Goal: Task Accomplishment & Management: Complete application form

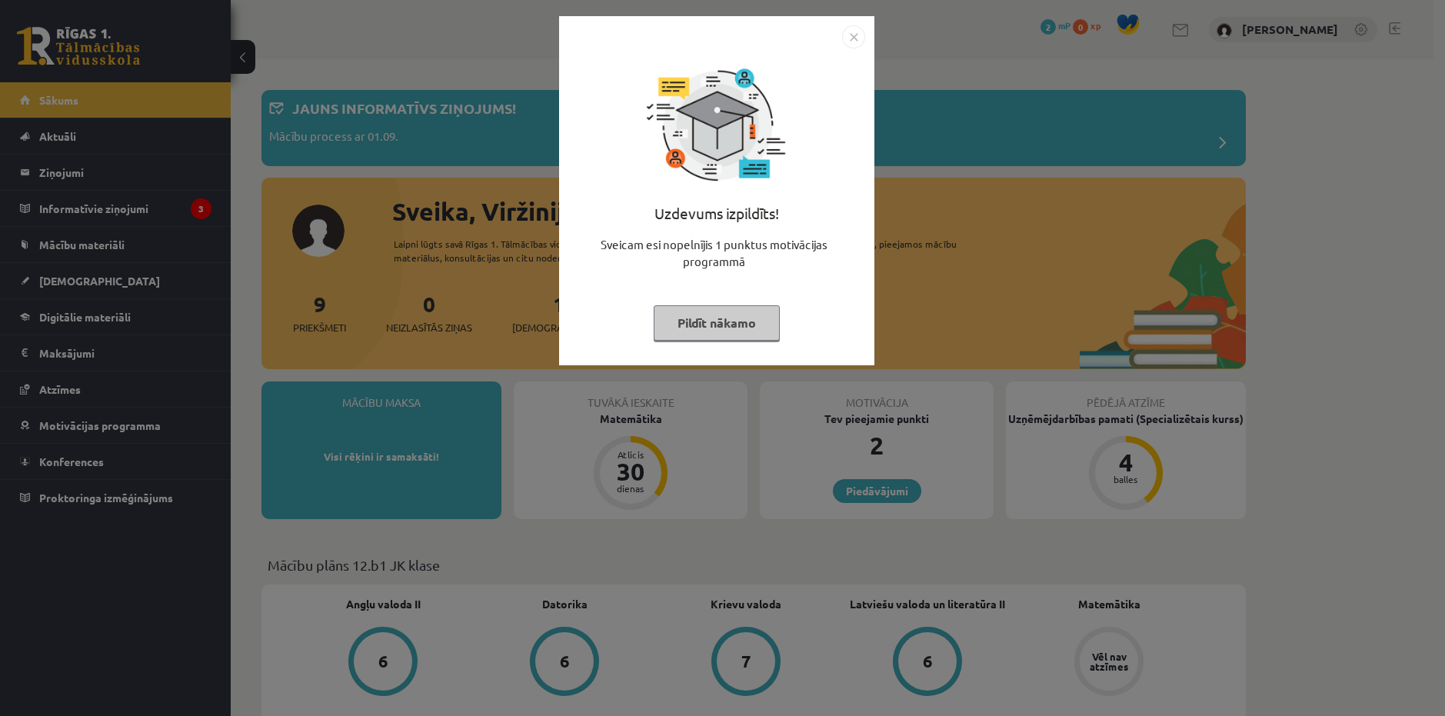
click at [857, 33] on img "Close" at bounding box center [853, 36] width 23 height 23
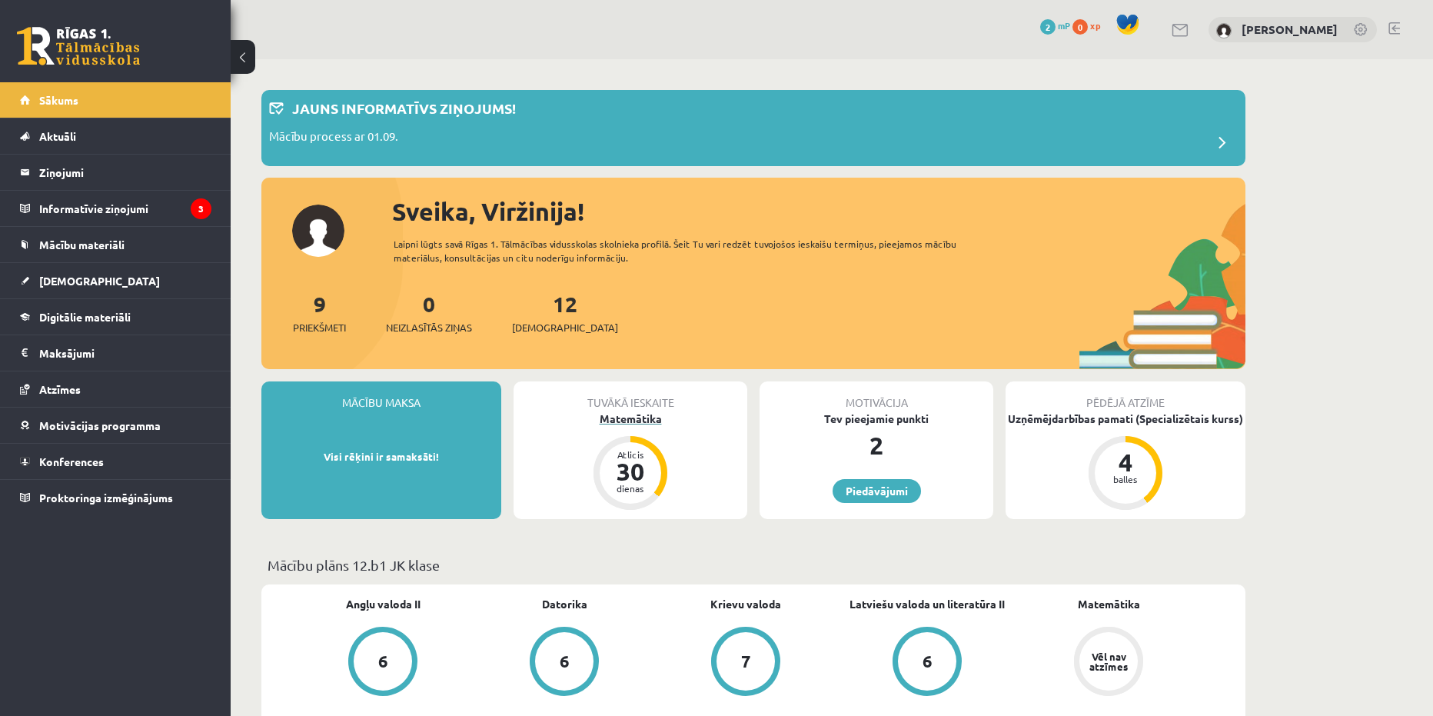
click at [641, 418] on div "Matemātika" at bounding box center [631, 419] width 234 height 16
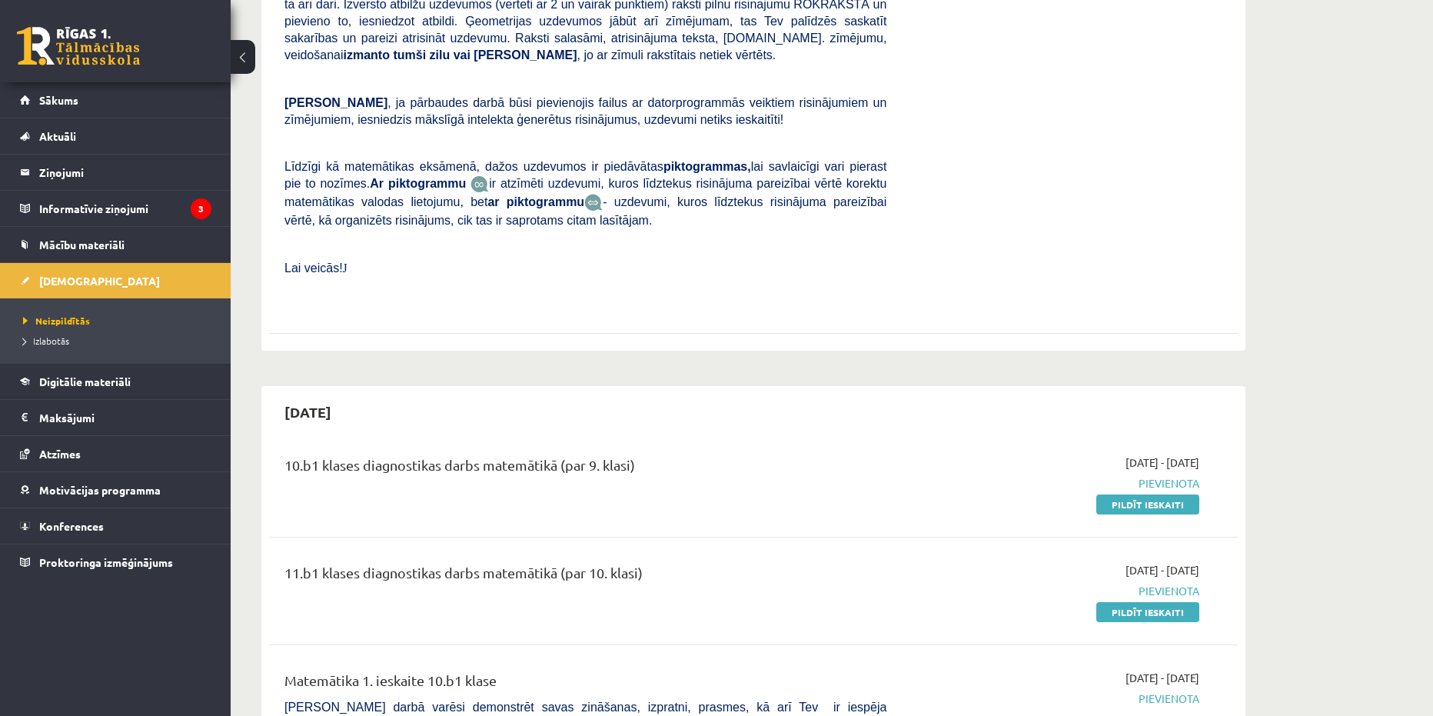
scroll to position [538, 0]
click at [1157, 495] on link "Pildīt ieskaiti" at bounding box center [1148, 505] width 103 height 20
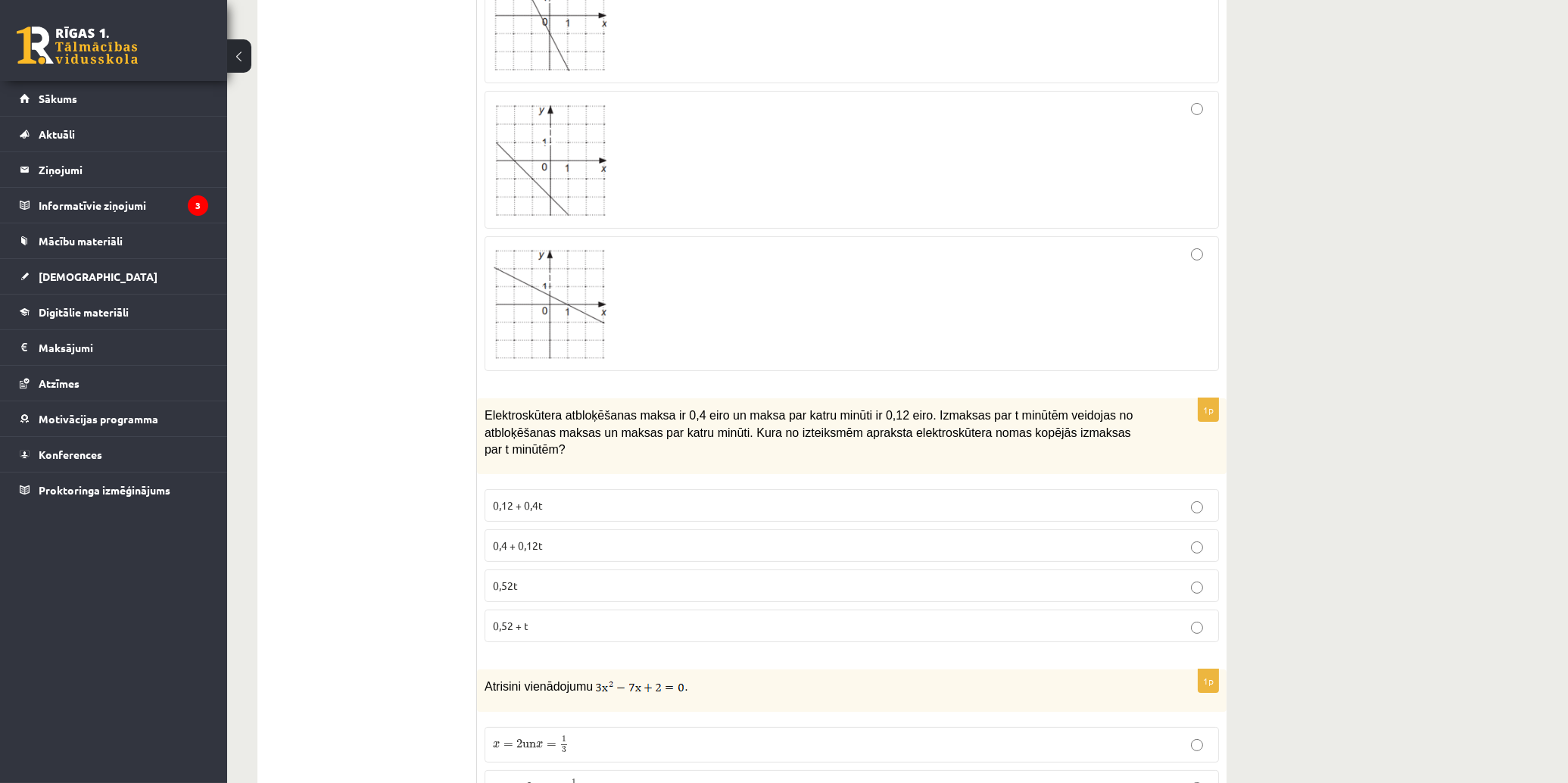
scroll to position [1010, 0]
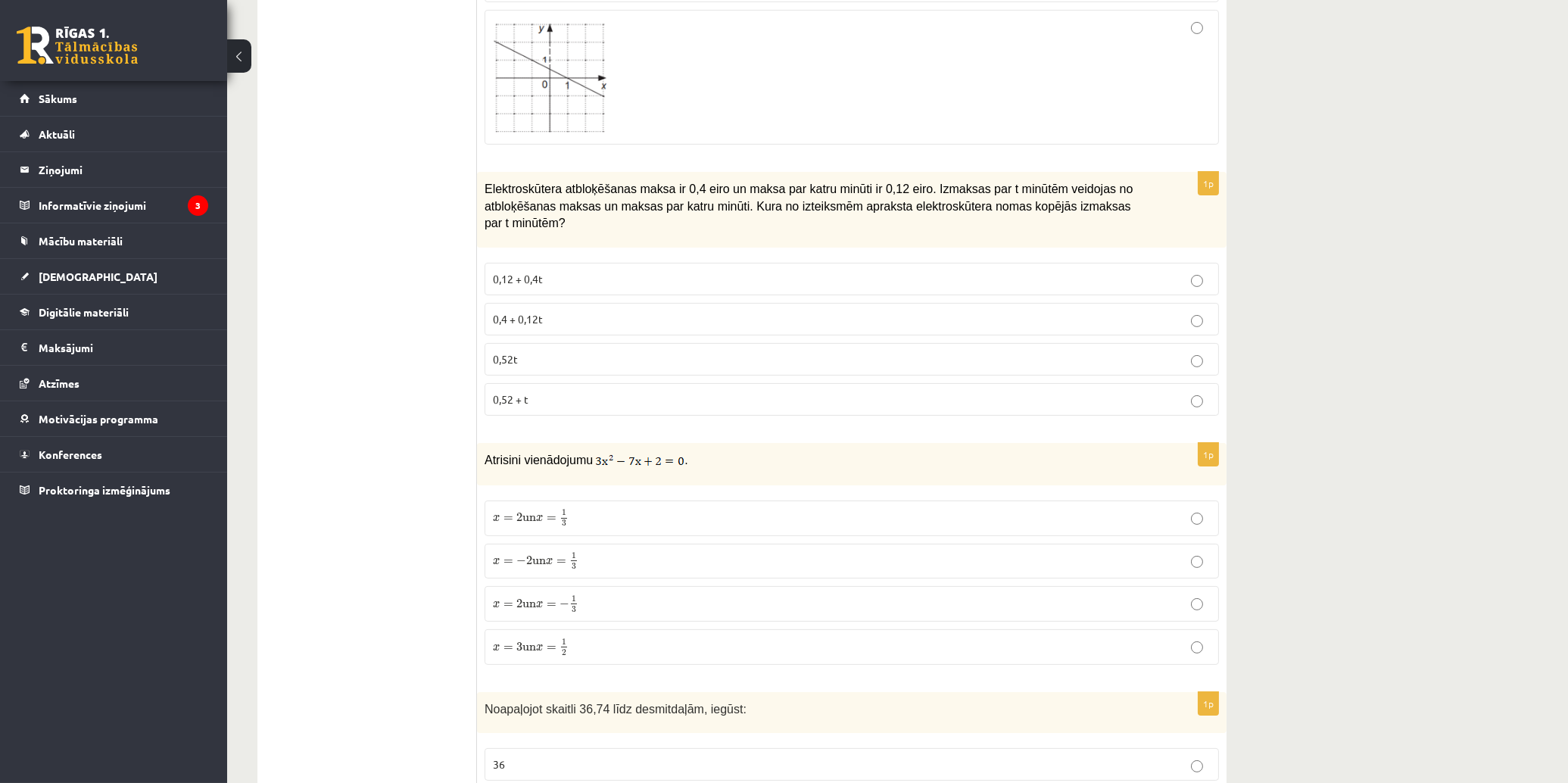
click at [619, 311] on p "0,4 + 0,12t" at bounding box center [851, 319] width 718 height 16
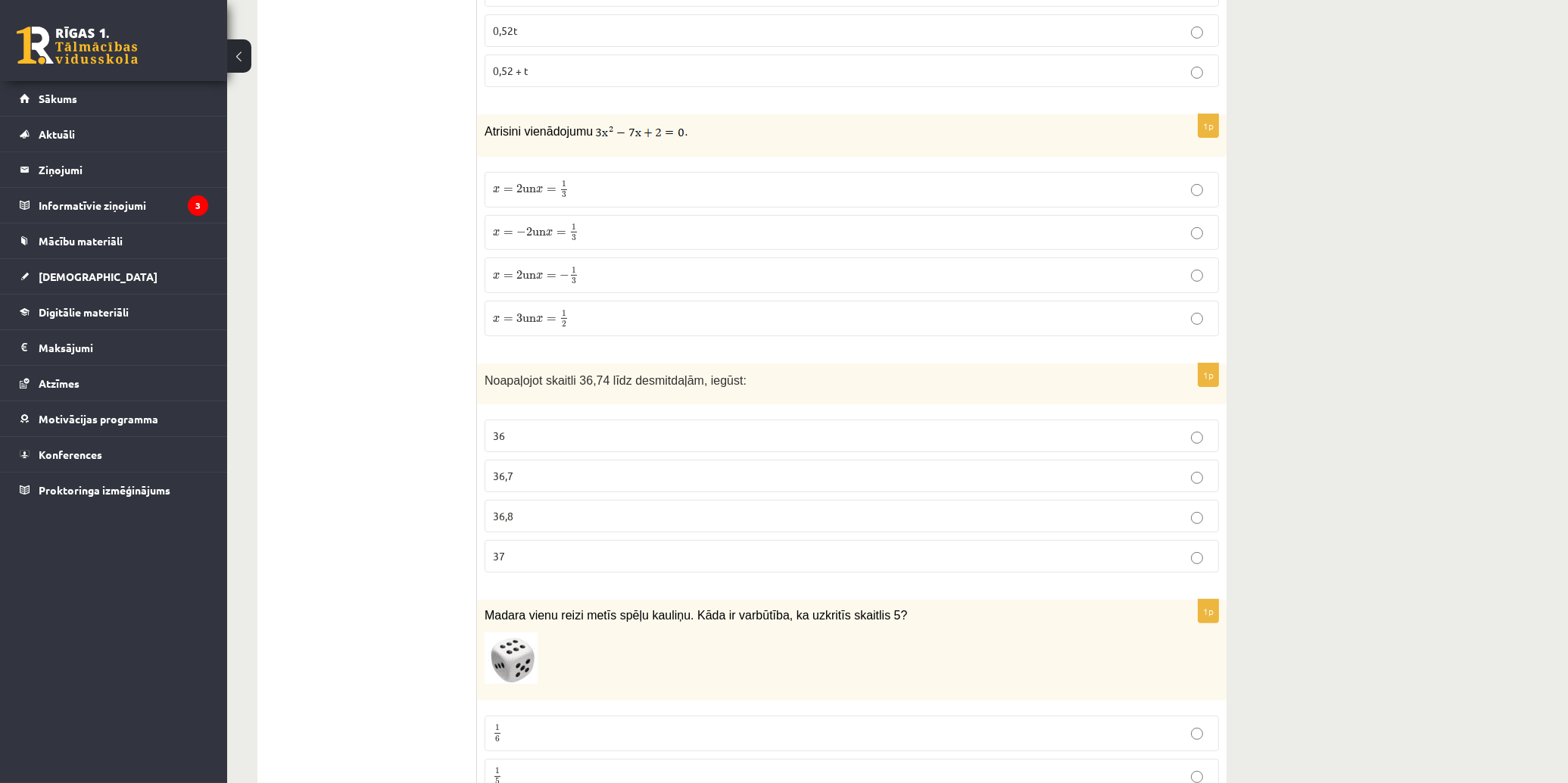
scroll to position [1346, 0]
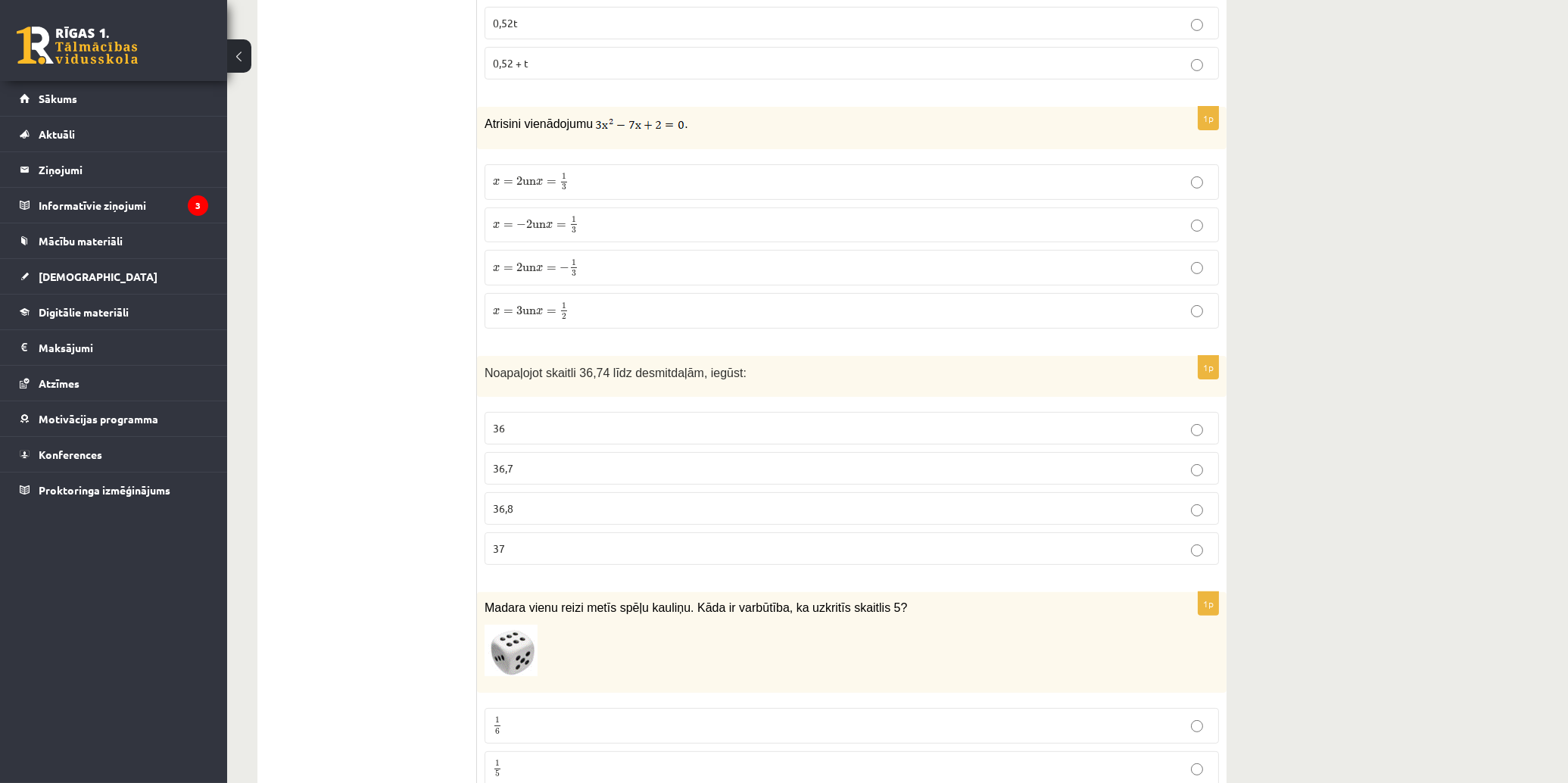
click at [630, 172] on p "x = 2 un x = 1 3 x = 2 un x = 1 3" at bounding box center [851, 181] width 718 height 19
click at [616, 461] on p "36,7" at bounding box center [851, 469] width 718 height 16
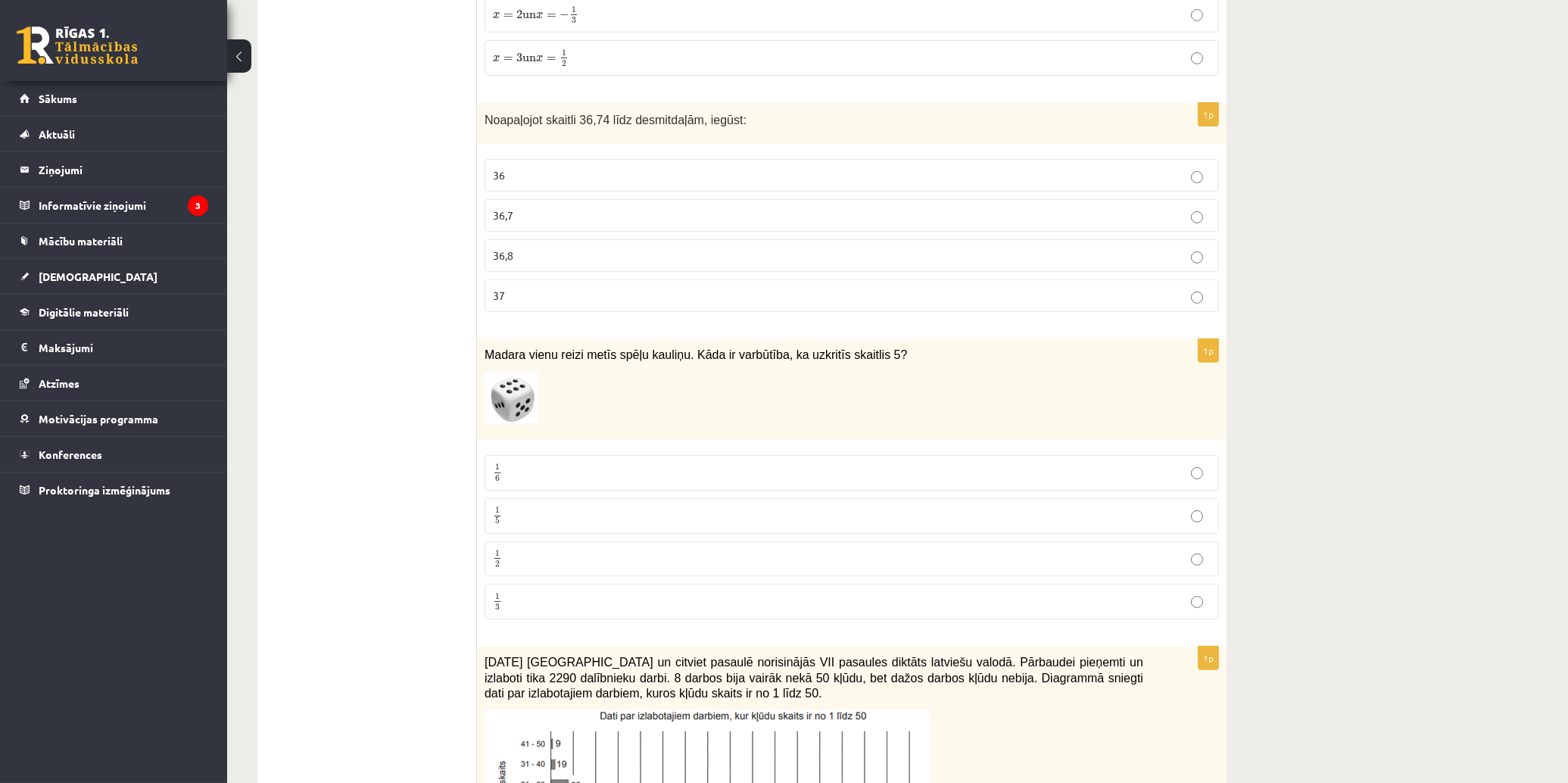
scroll to position [1767, 0]
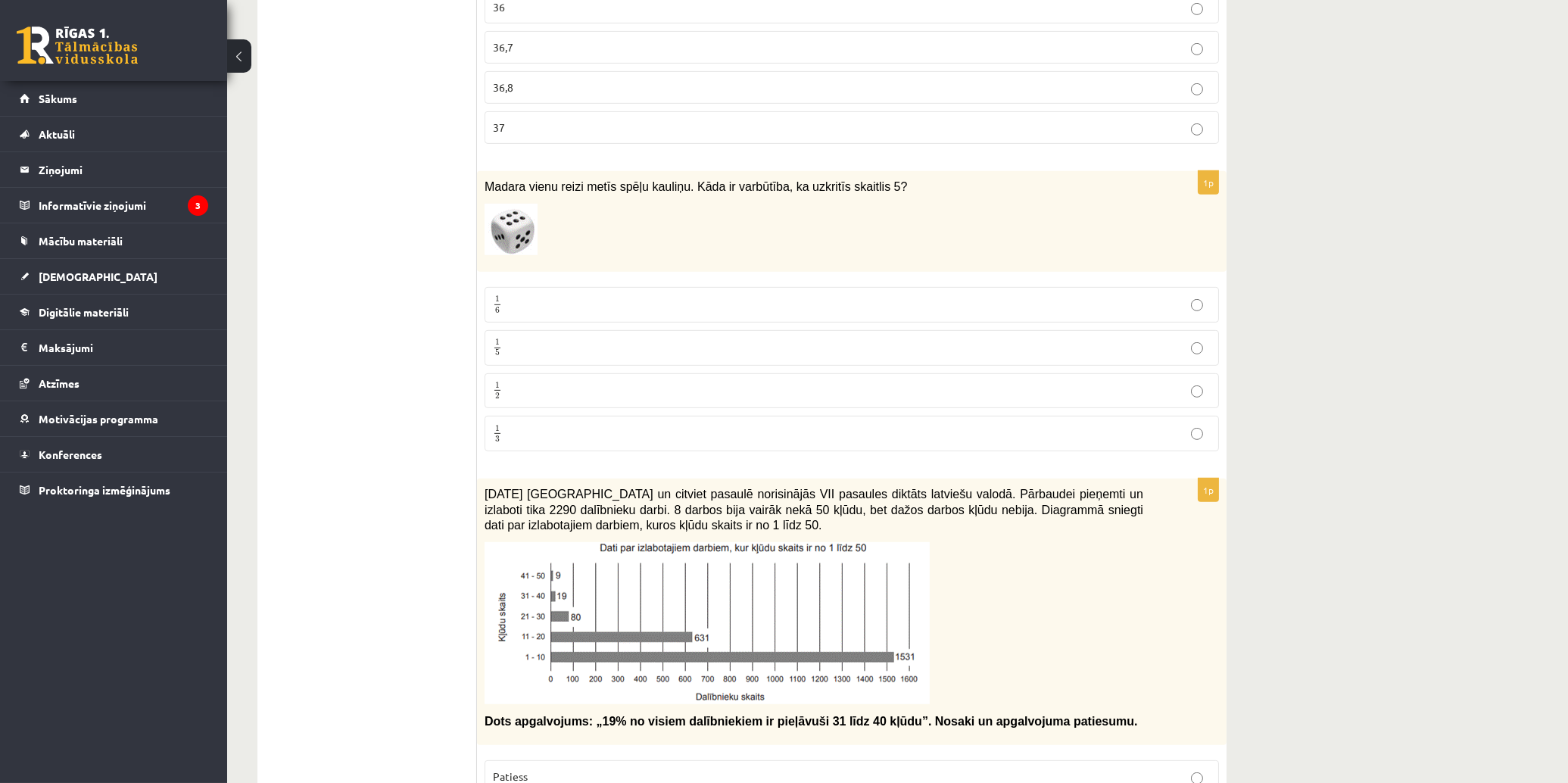
click at [777, 287] on label "1 6 1 6" at bounding box center [851, 304] width 734 height 35
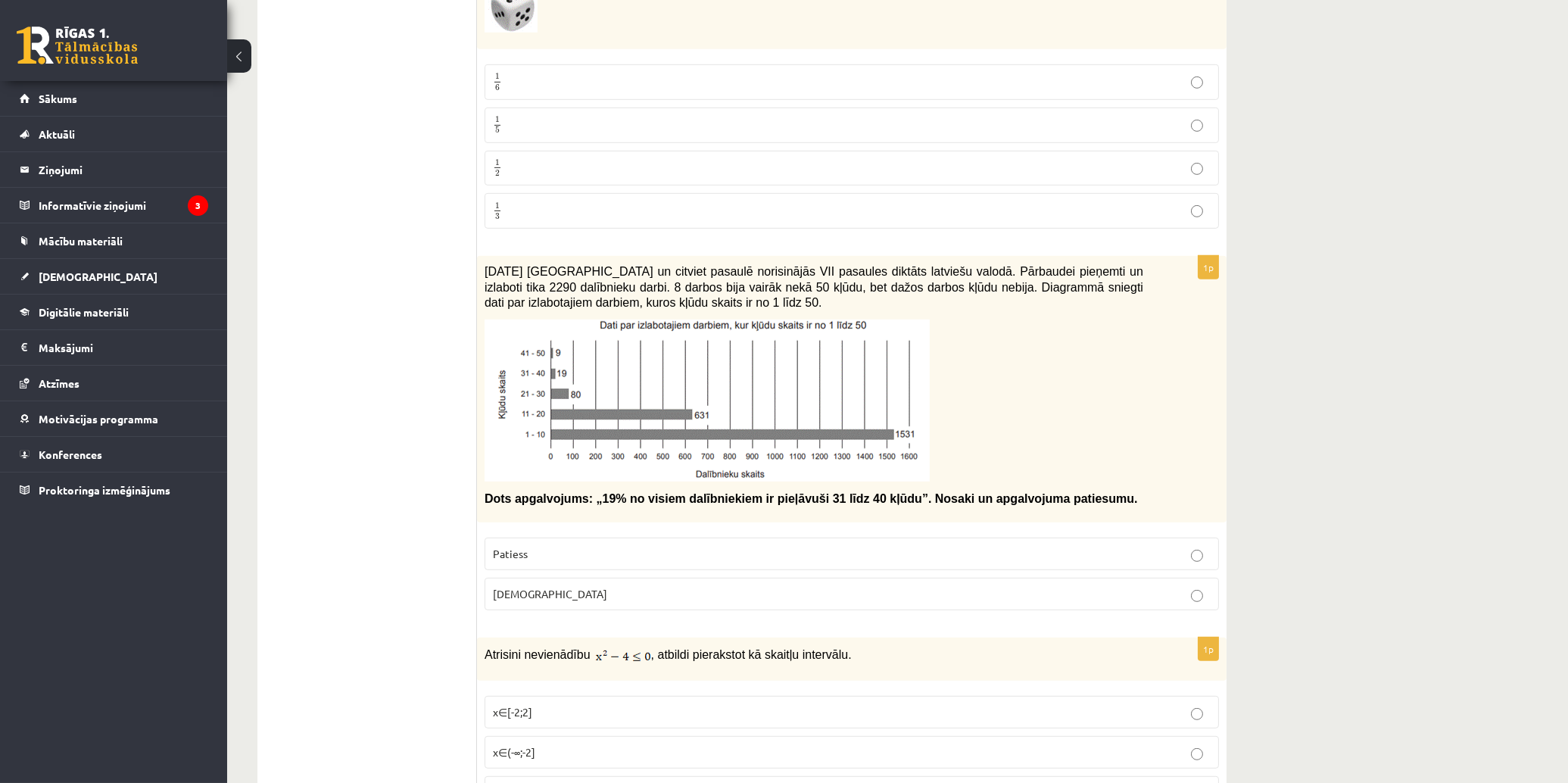
scroll to position [2019, 0]
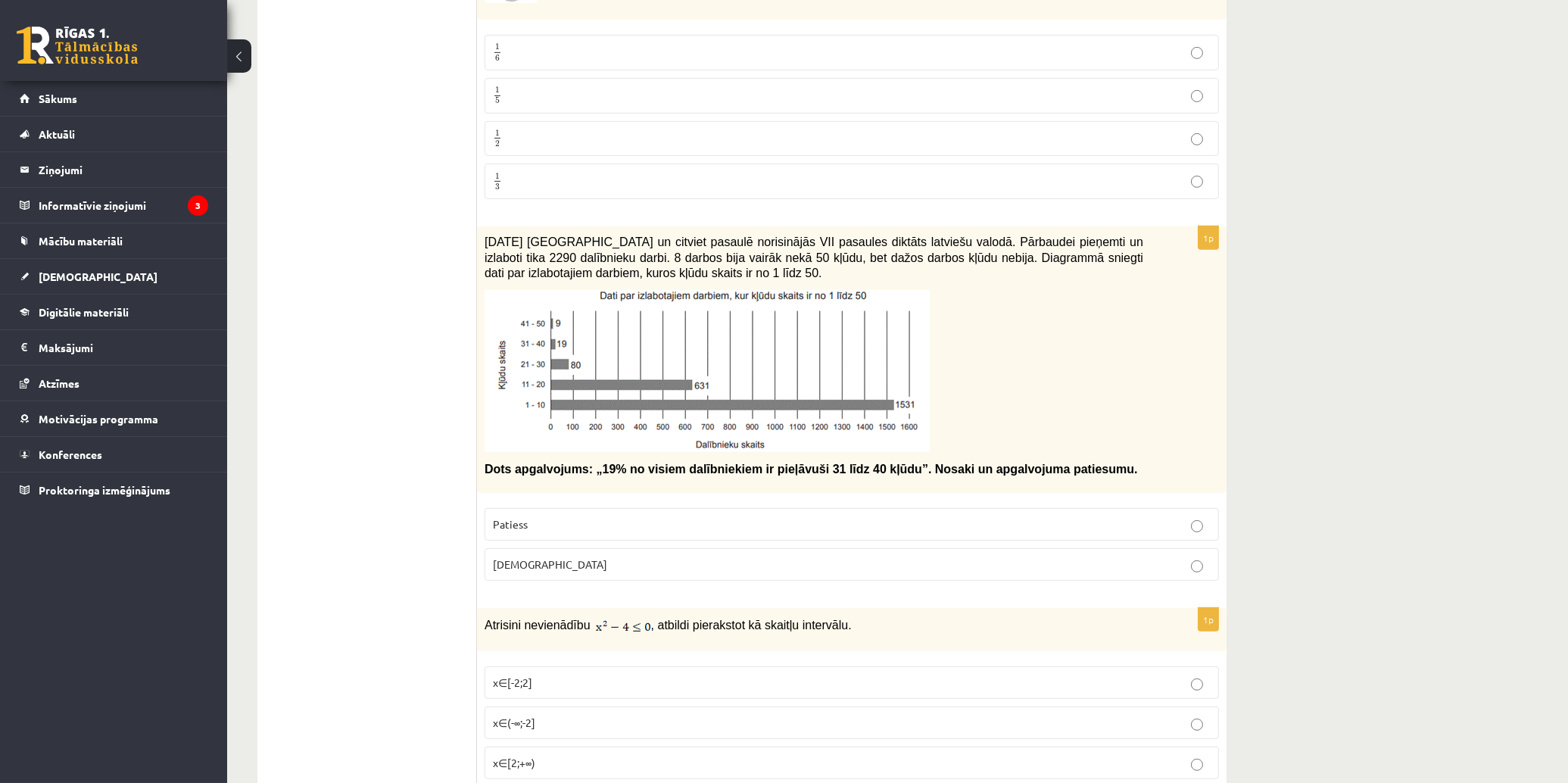
click at [611, 556] on p "Aplams" at bounding box center [851, 564] width 718 height 16
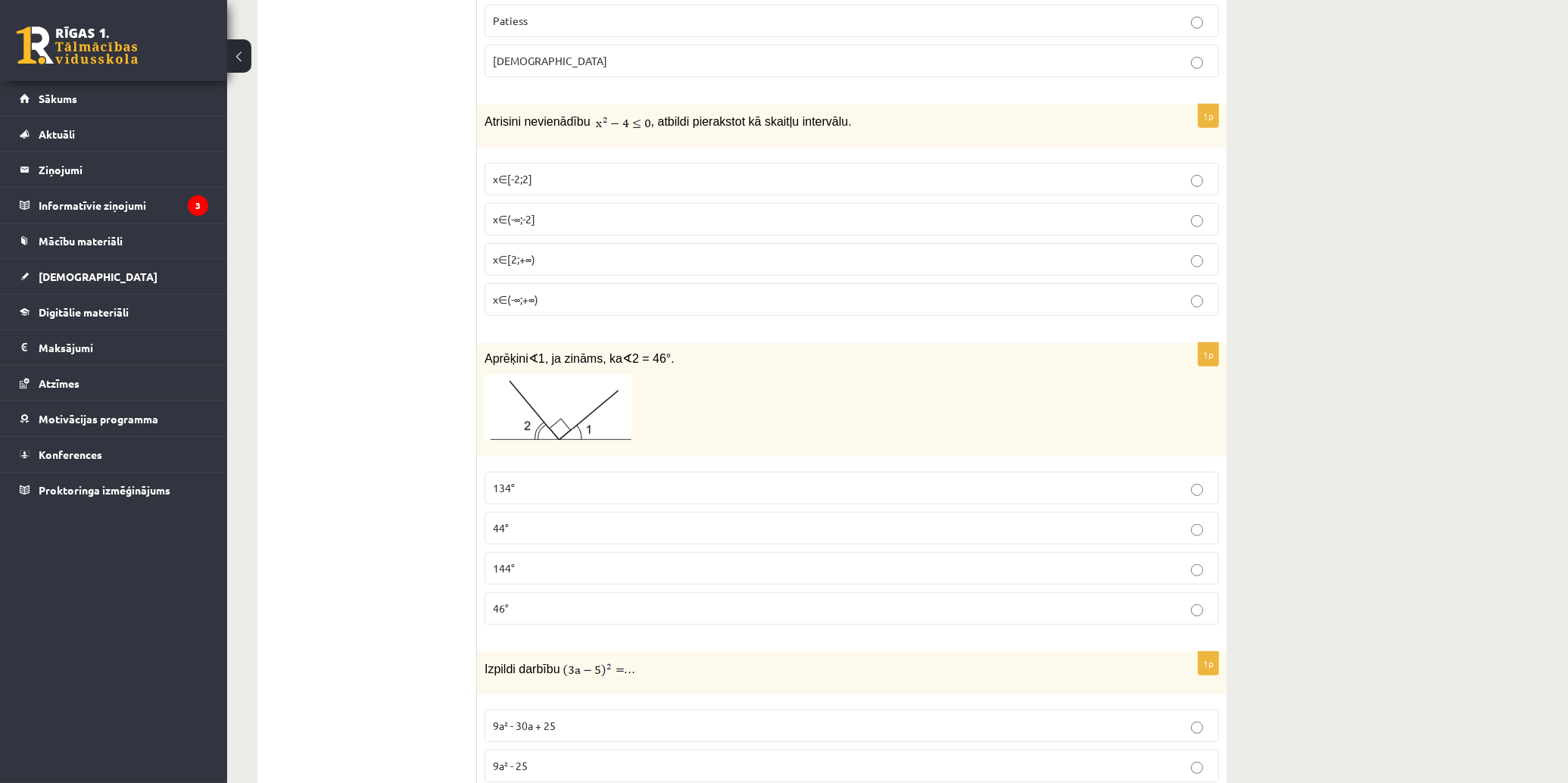
scroll to position [2524, 0]
click at [585, 162] on label "x∈[-2;2]" at bounding box center [851, 177] width 734 height 33
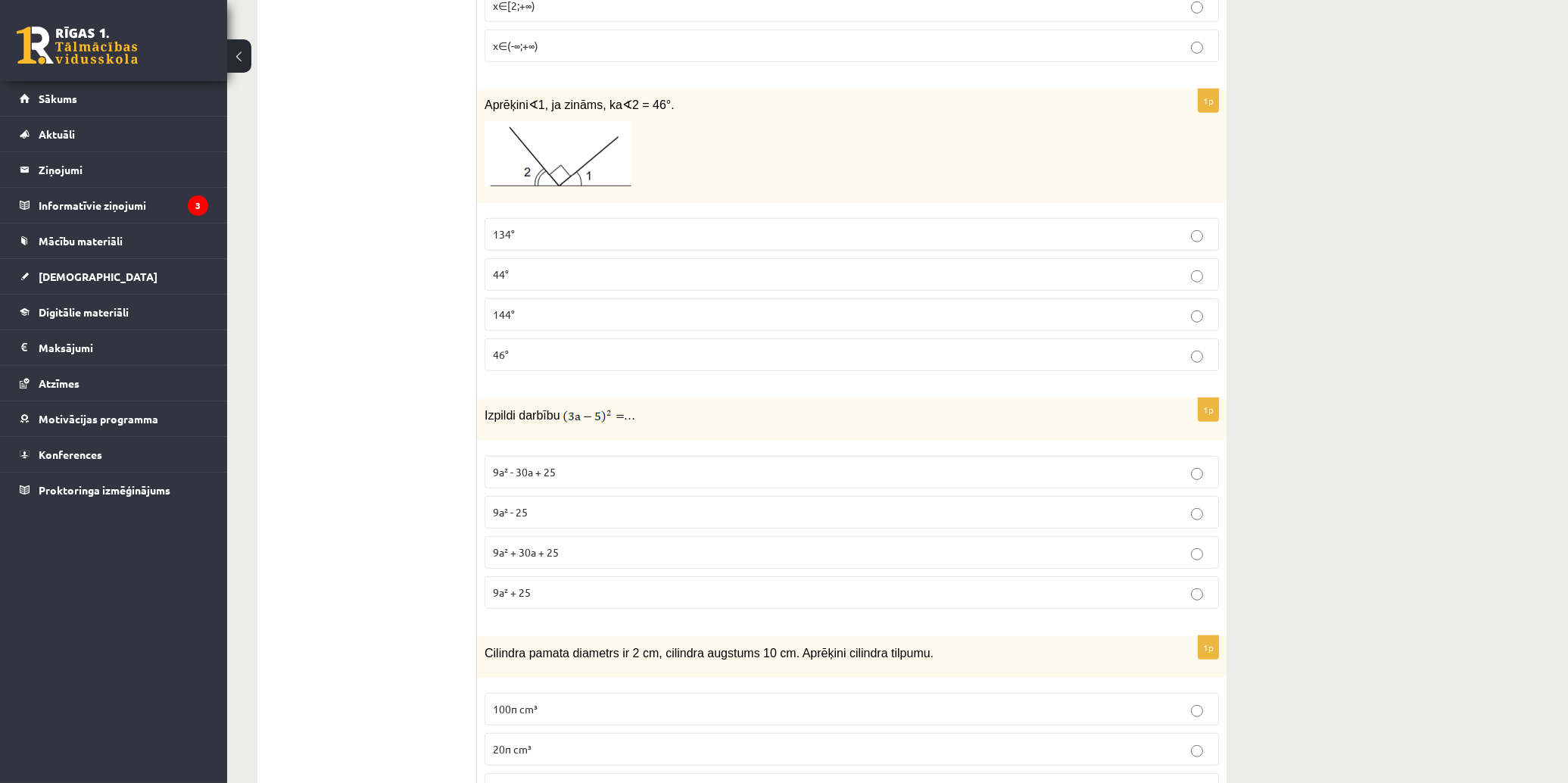
click at [594, 267] on p "44°" at bounding box center [851, 275] width 718 height 16
click at [739, 456] on label "9a² - 30a + 25" at bounding box center [851, 472] width 734 height 33
click at [765, 545] on p "9a² + 30a + 25" at bounding box center [851, 553] width 718 height 16
click at [777, 448] on fieldset "9a² - 30a + 25 9a² - 25 9a² + 30a + 25 9a² + 25" at bounding box center [851, 531] width 734 height 165
click at [766, 464] on p "9a² - 30a + 25" at bounding box center [851, 472] width 718 height 16
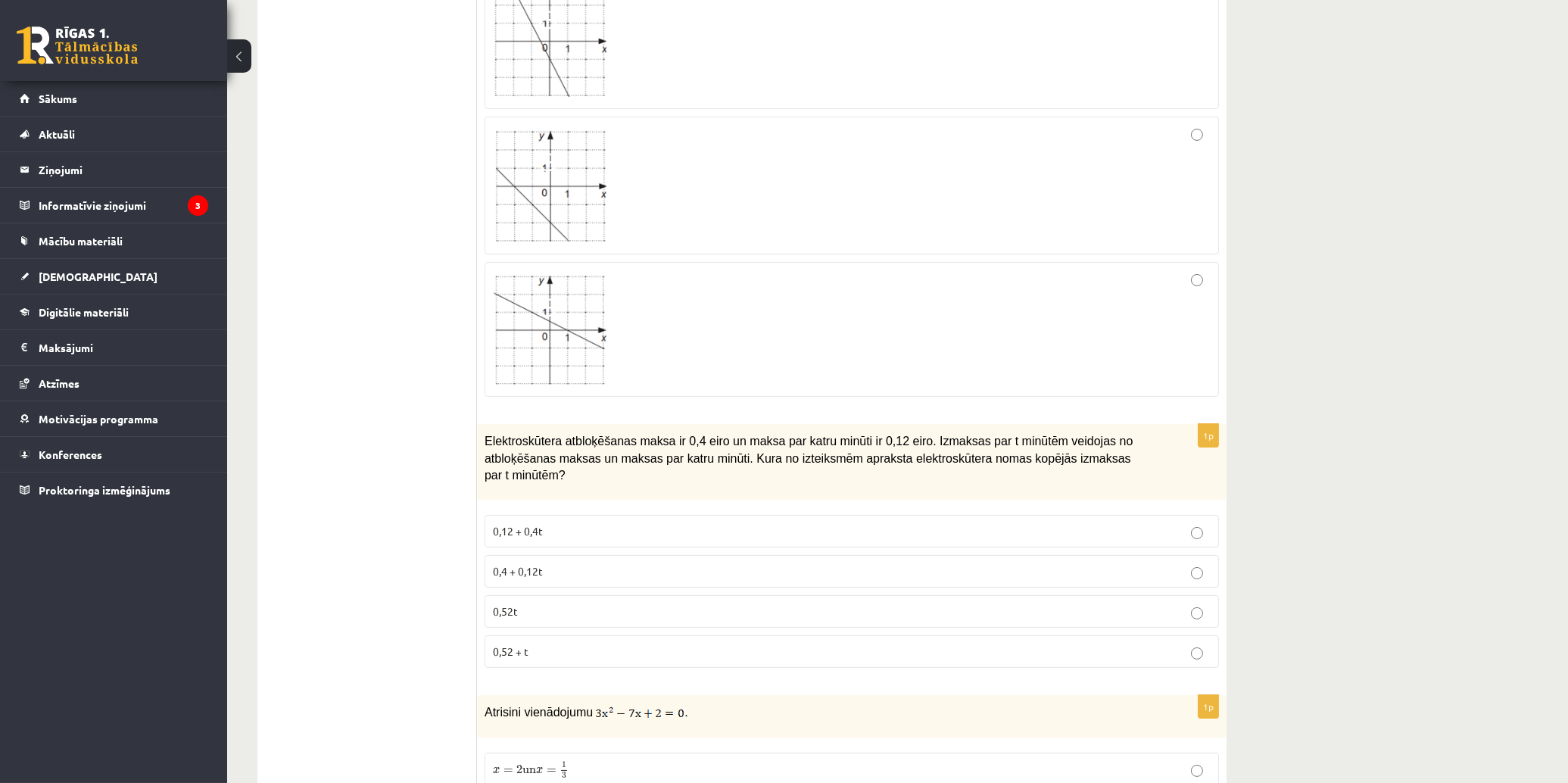
scroll to position [421, 0]
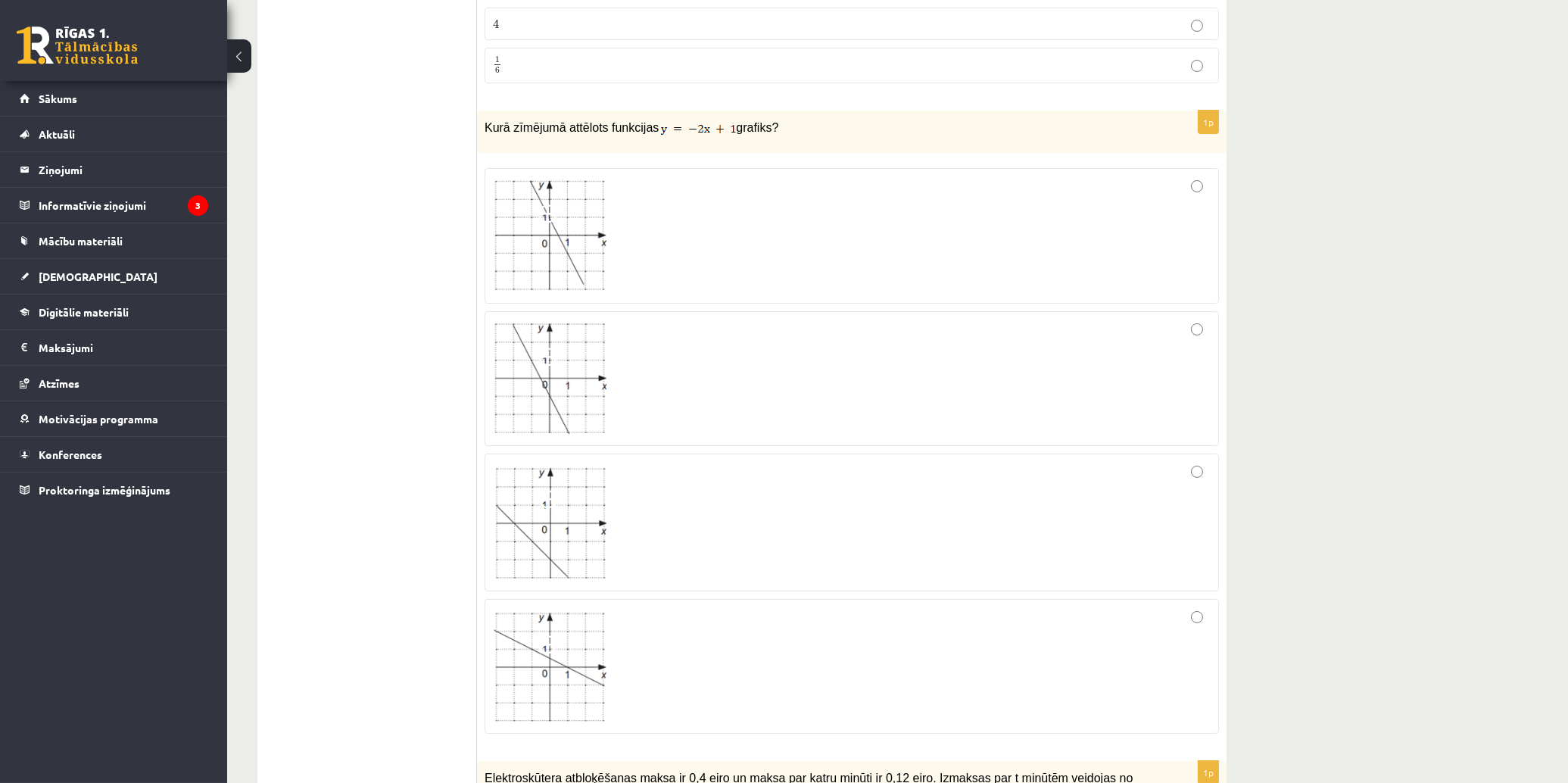
click at [658, 550] on div at bounding box center [851, 522] width 718 height 120
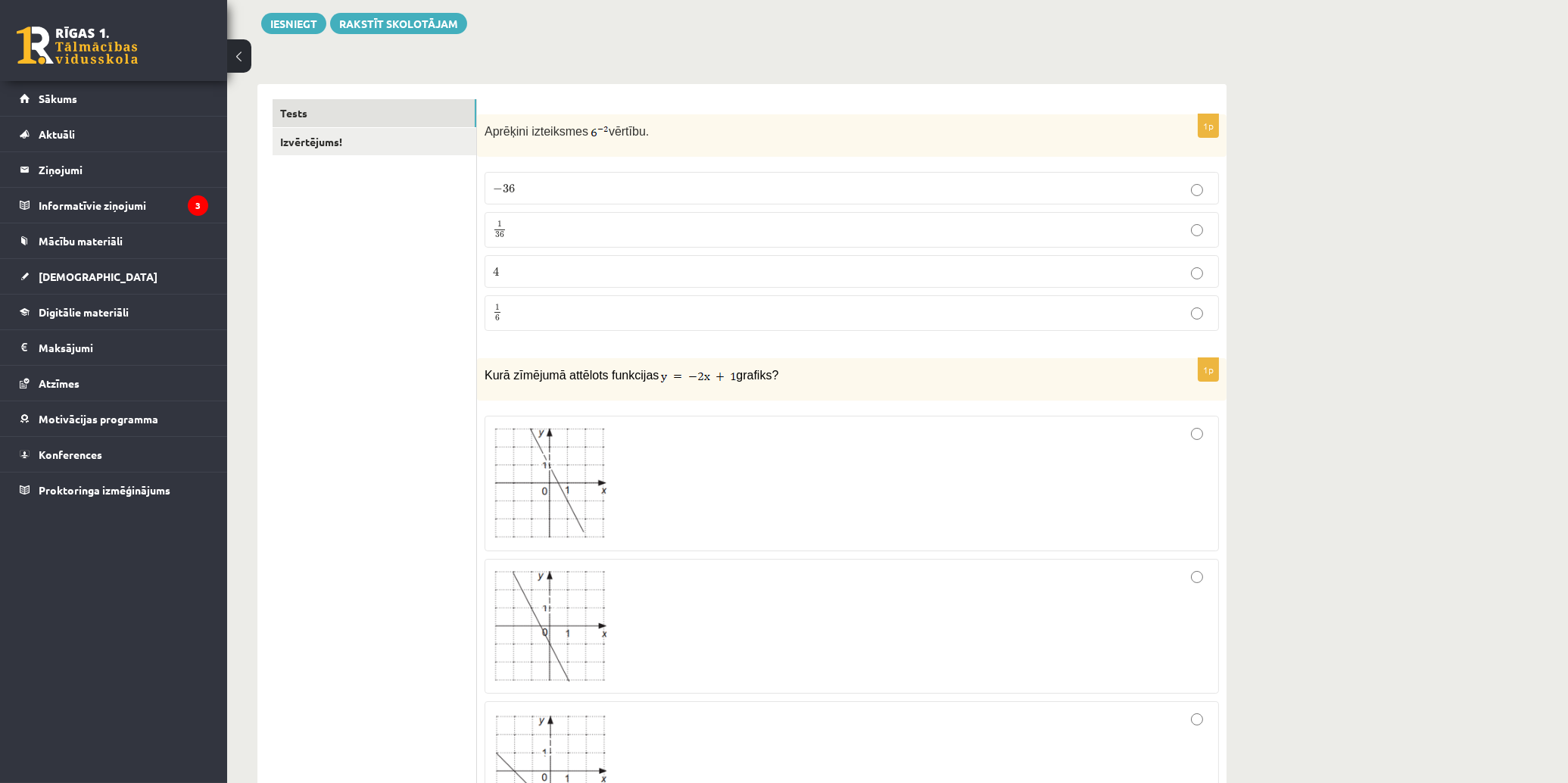
scroll to position [168, 0]
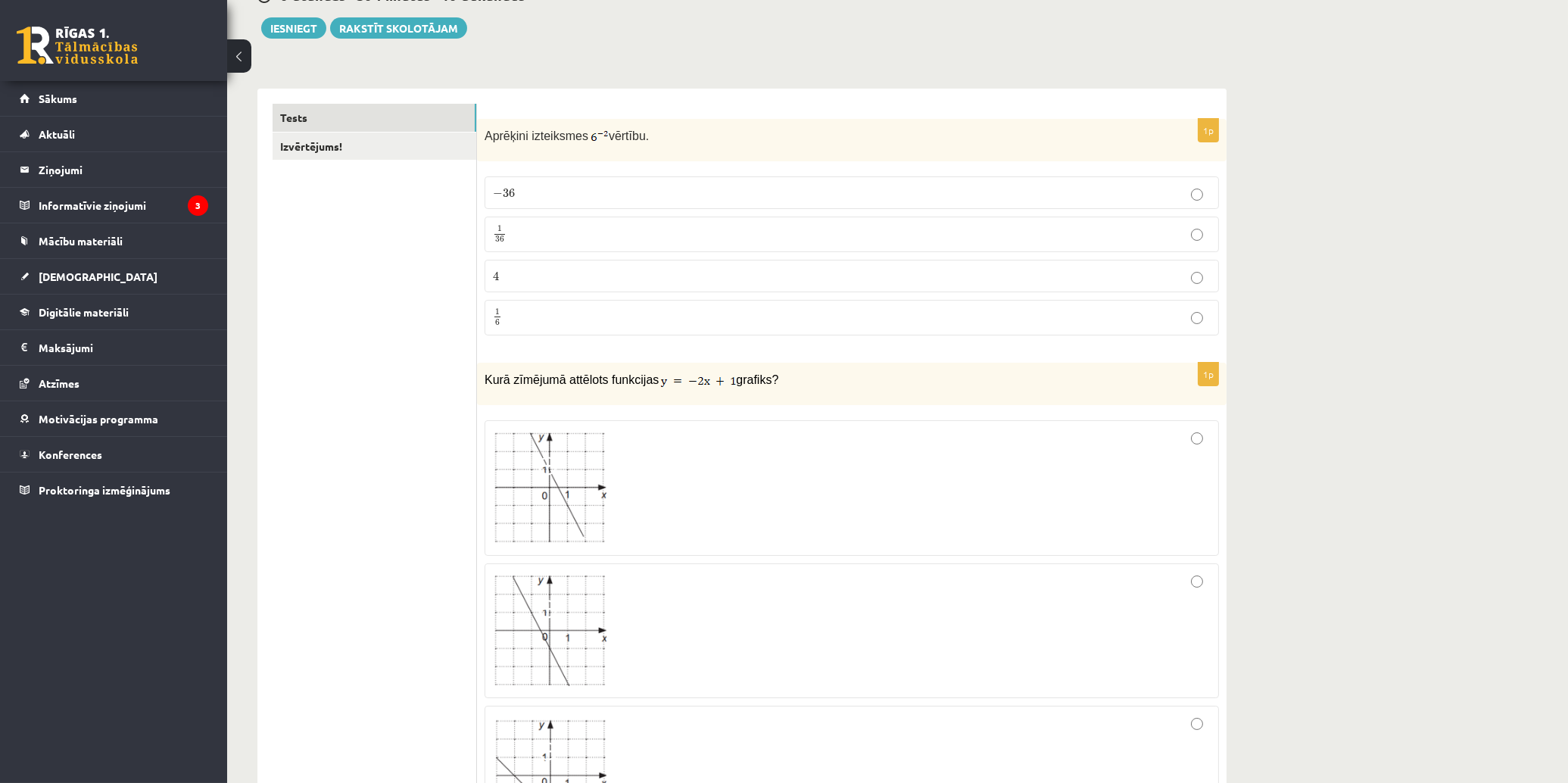
click at [570, 234] on p "1 36 1 36" at bounding box center [851, 233] width 718 height 19
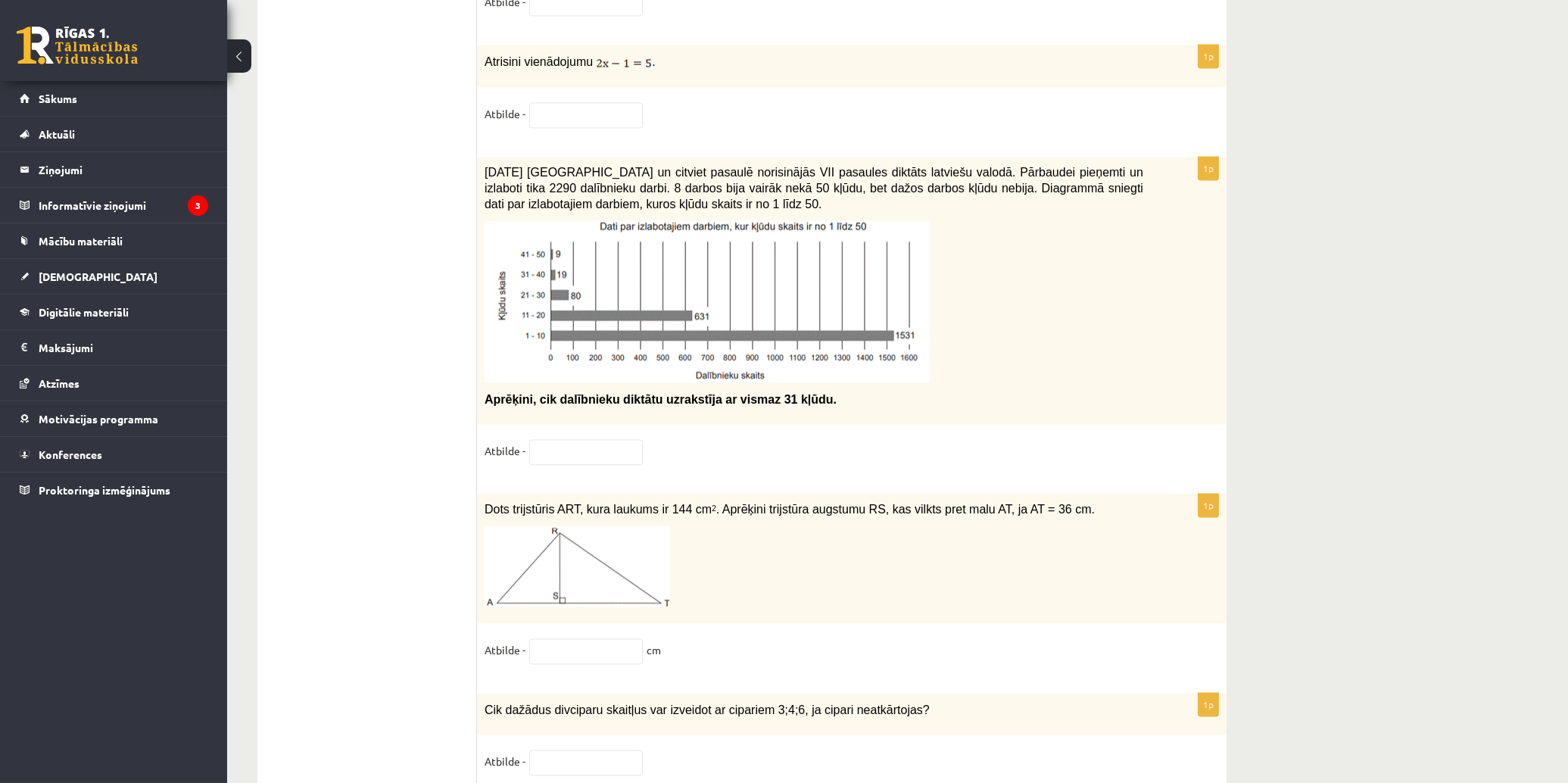
scroll to position [7487, 0]
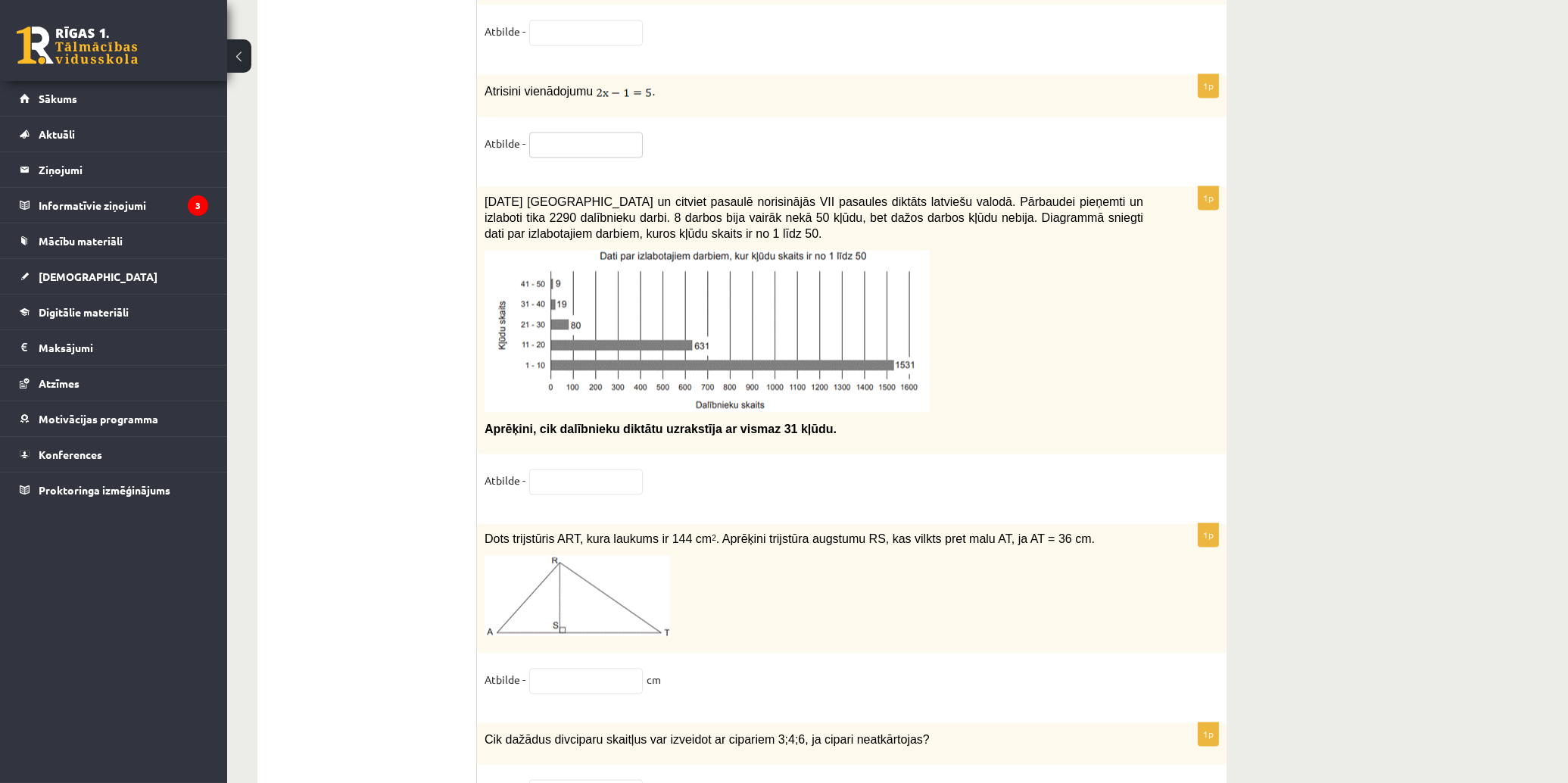
click at [605, 137] on input "text" at bounding box center [586, 145] width 113 height 26
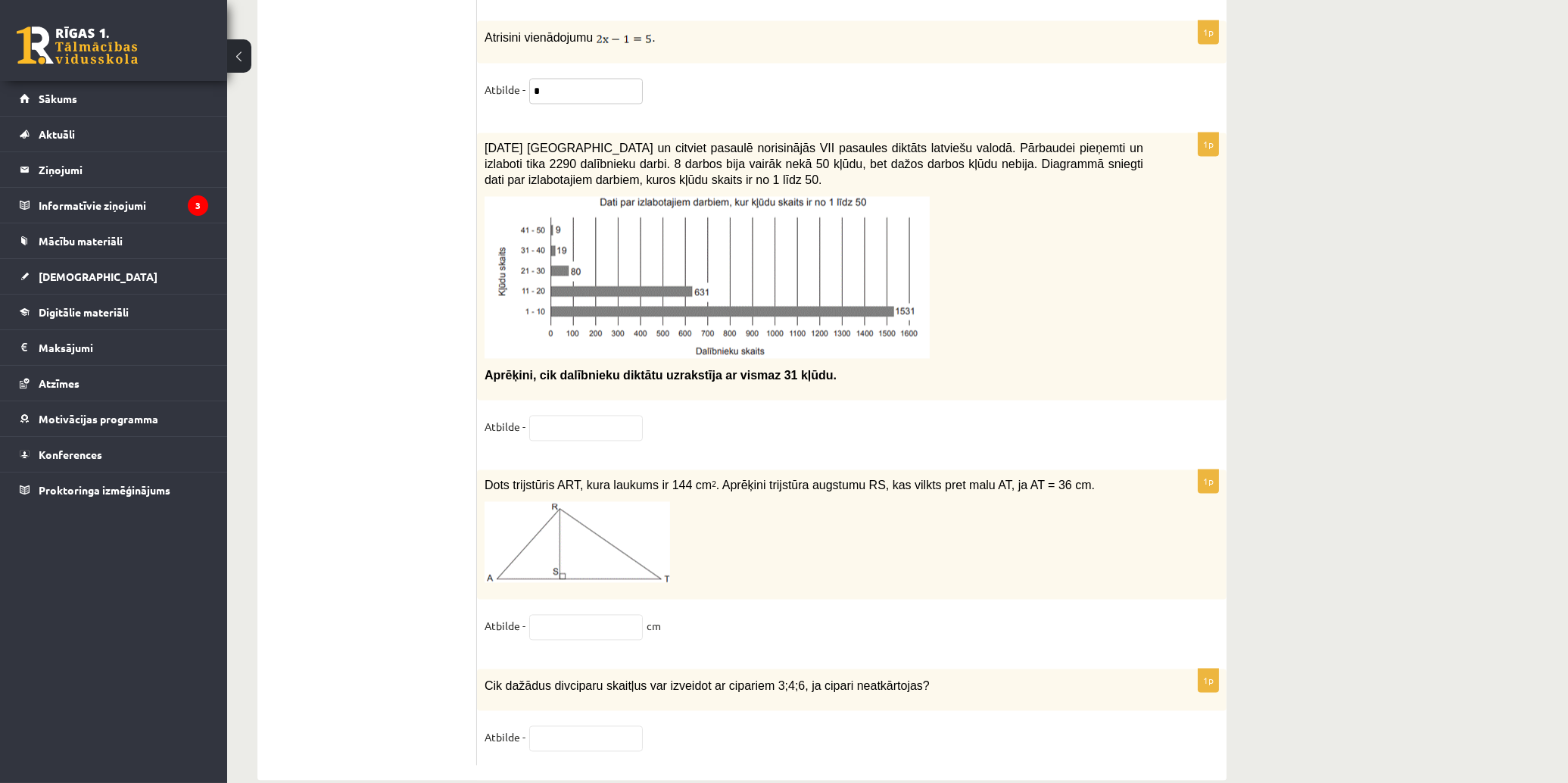
scroll to position [7571, 0]
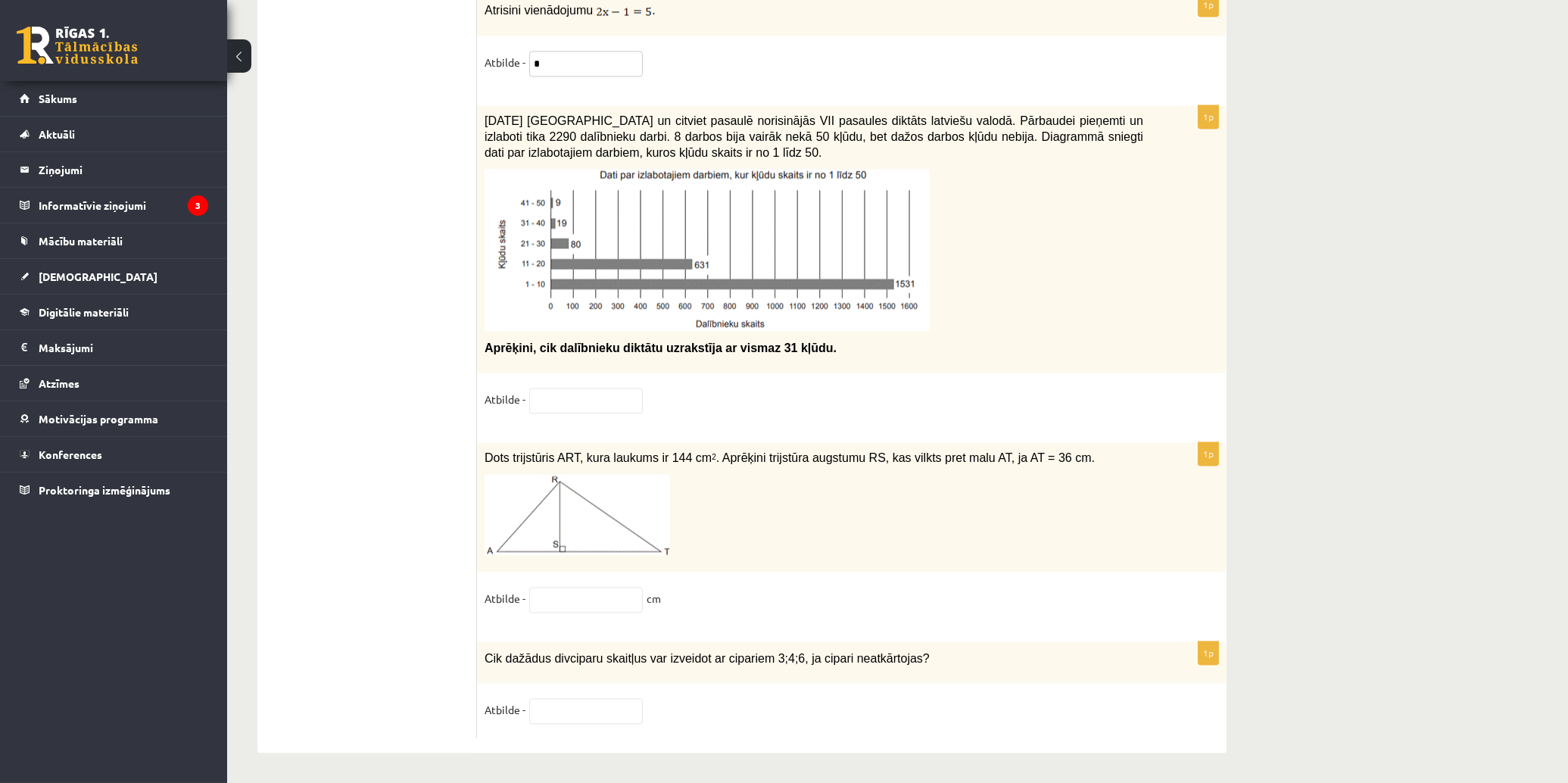
type input "*"
click at [572, 389] on input "text" at bounding box center [586, 401] width 113 height 26
type input "**"
click at [596, 592] on input "text" at bounding box center [586, 600] width 113 height 26
type input "*"
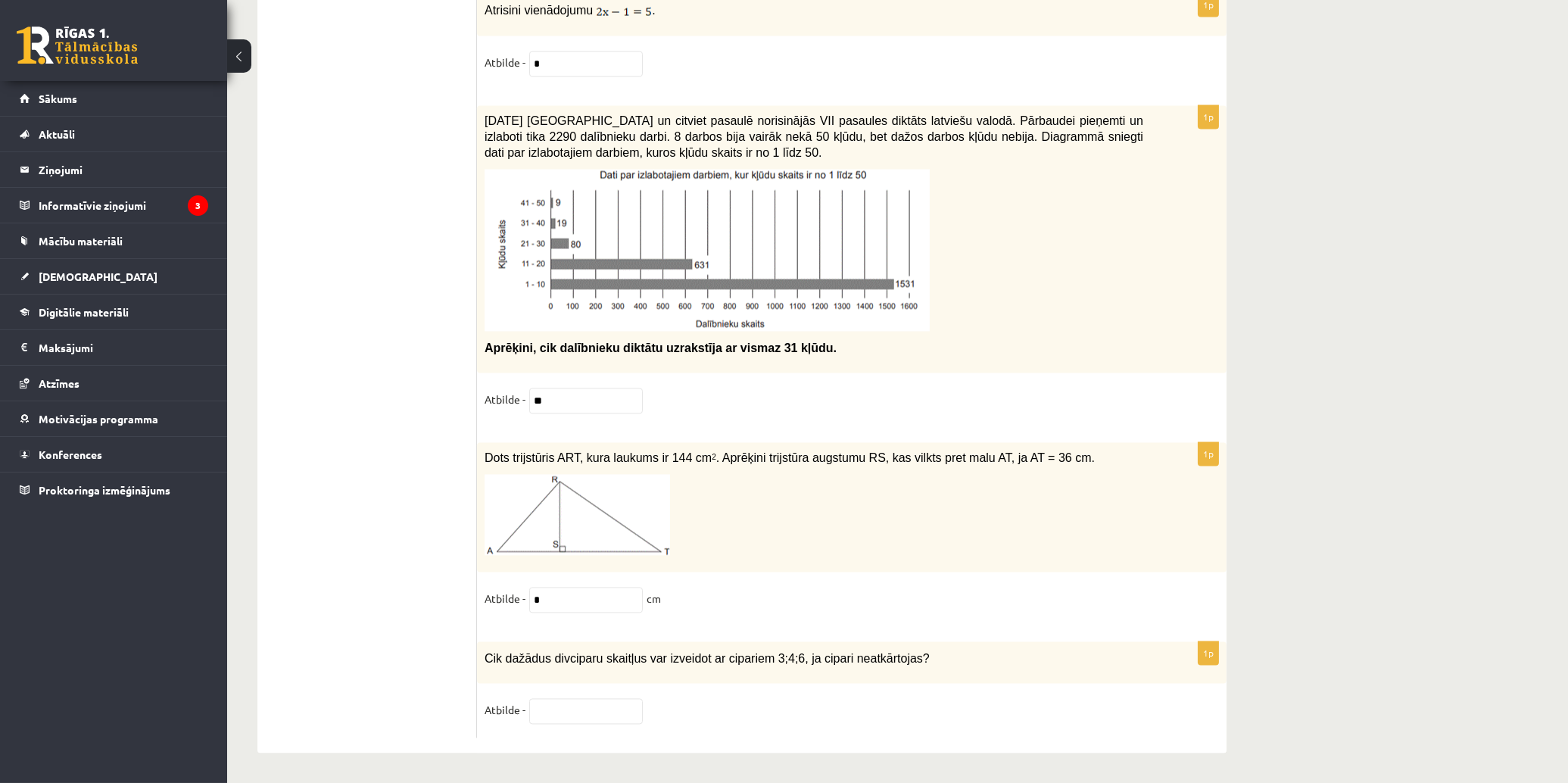
click at [569, 704] on input "text" at bounding box center [586, 711] width 113 height 26
type input "*"
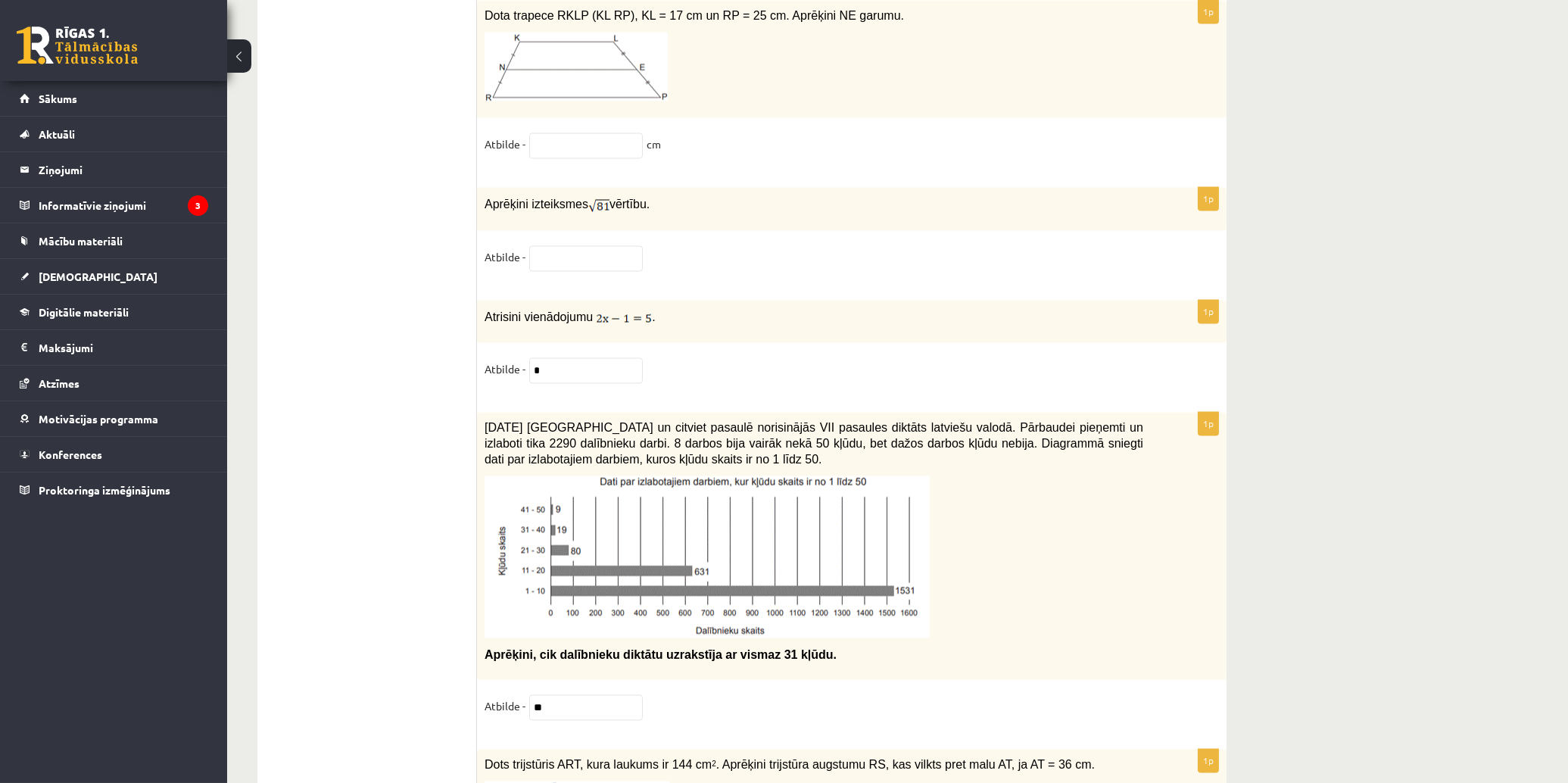
scroll to position [7235, 0]
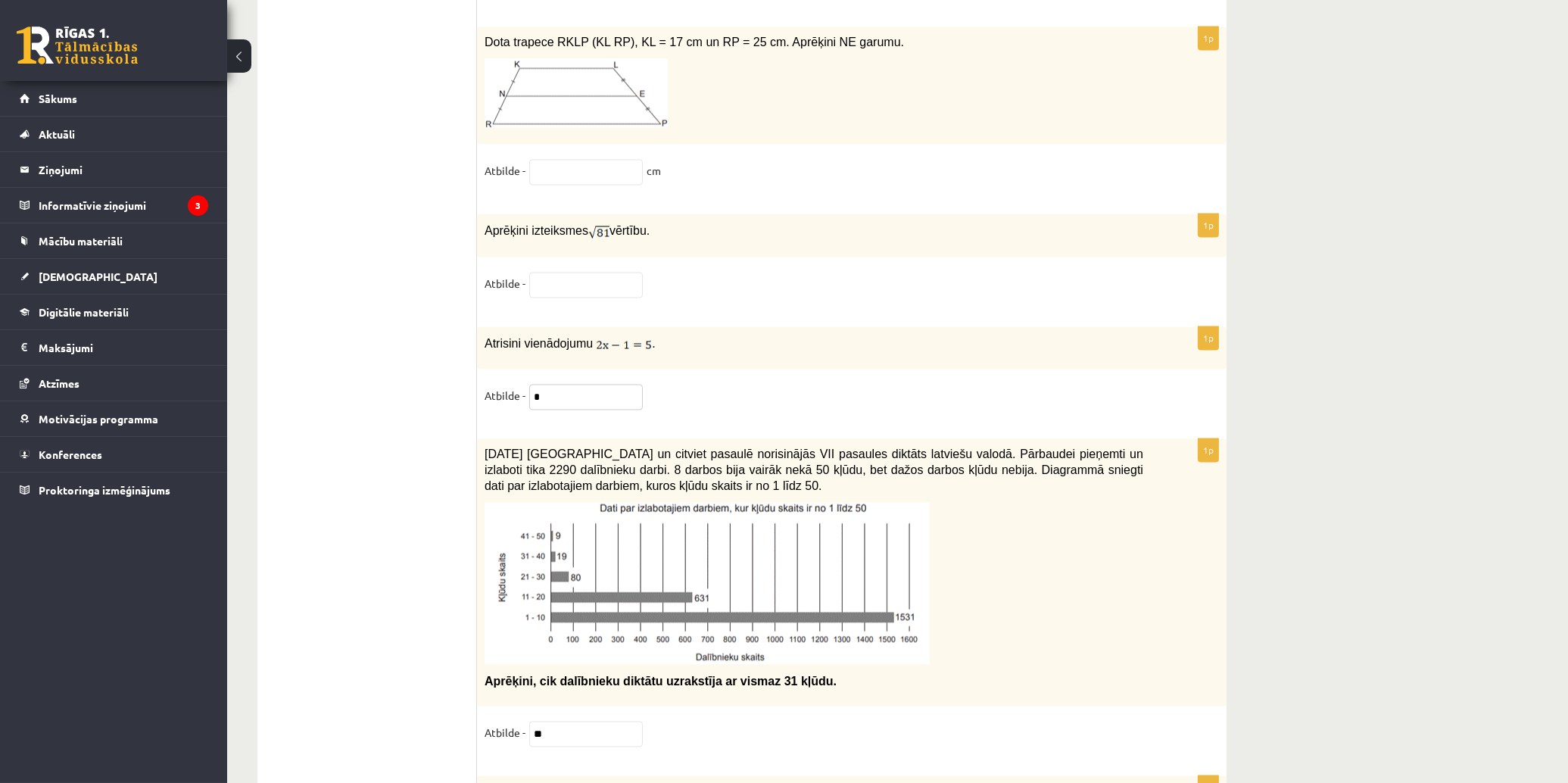
click at [549, 391] on input "*" at bounding box center [586, 397] width 113 height 26
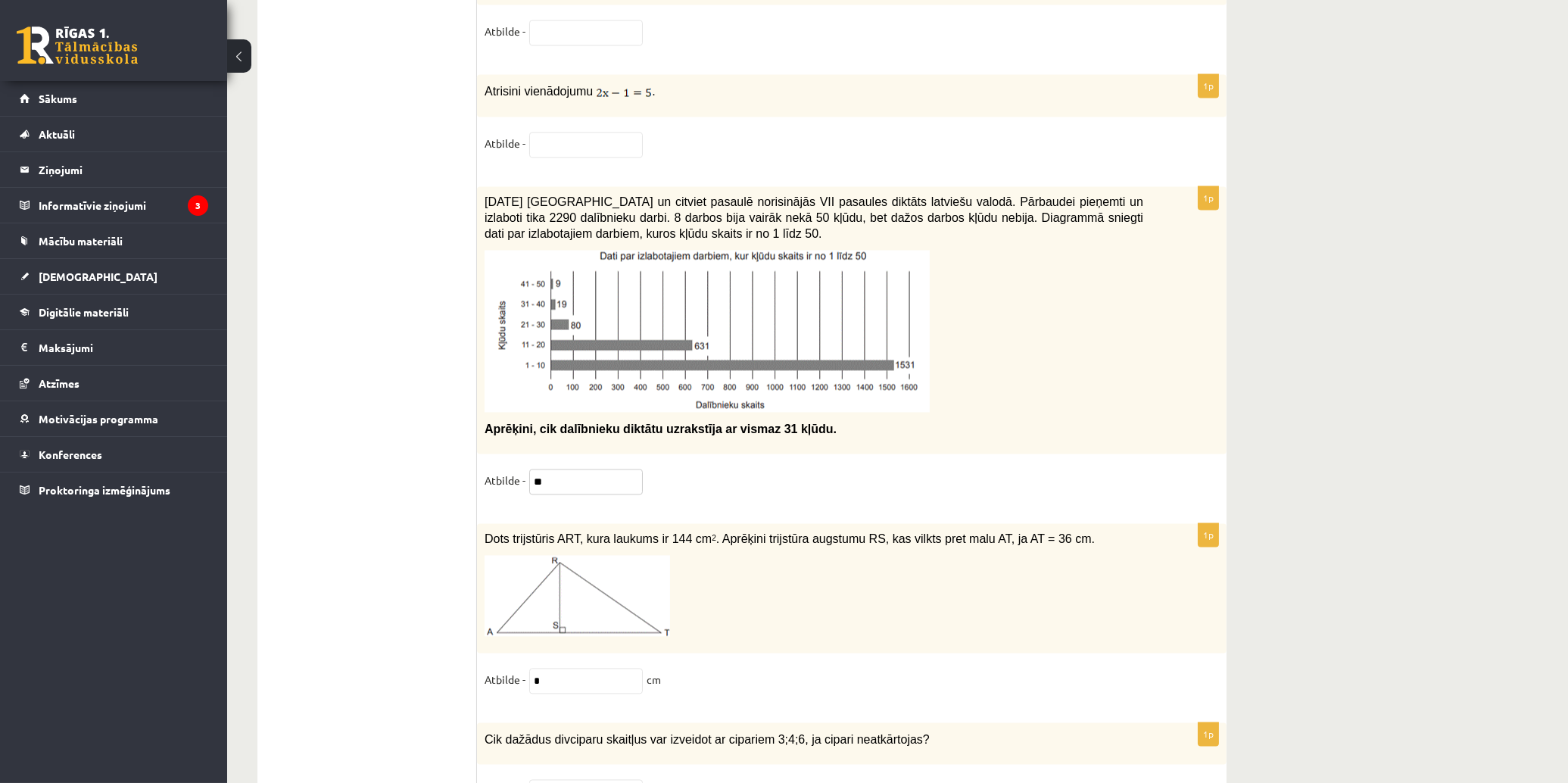
click at [555, 483] on input "**" at bounding box center [586, 482] width 113 height 26
type input "*"
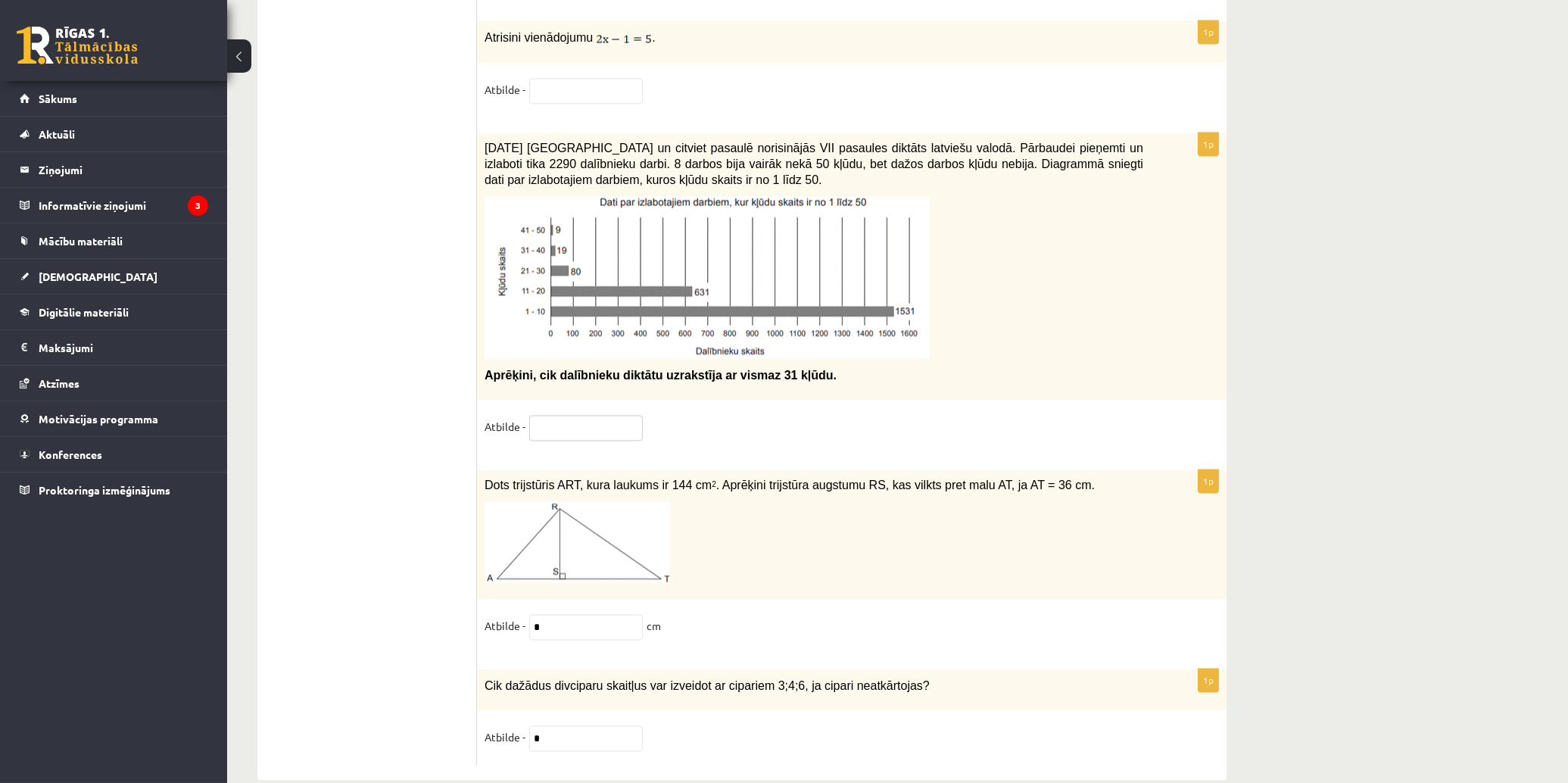
scroll to position [7571, 0]
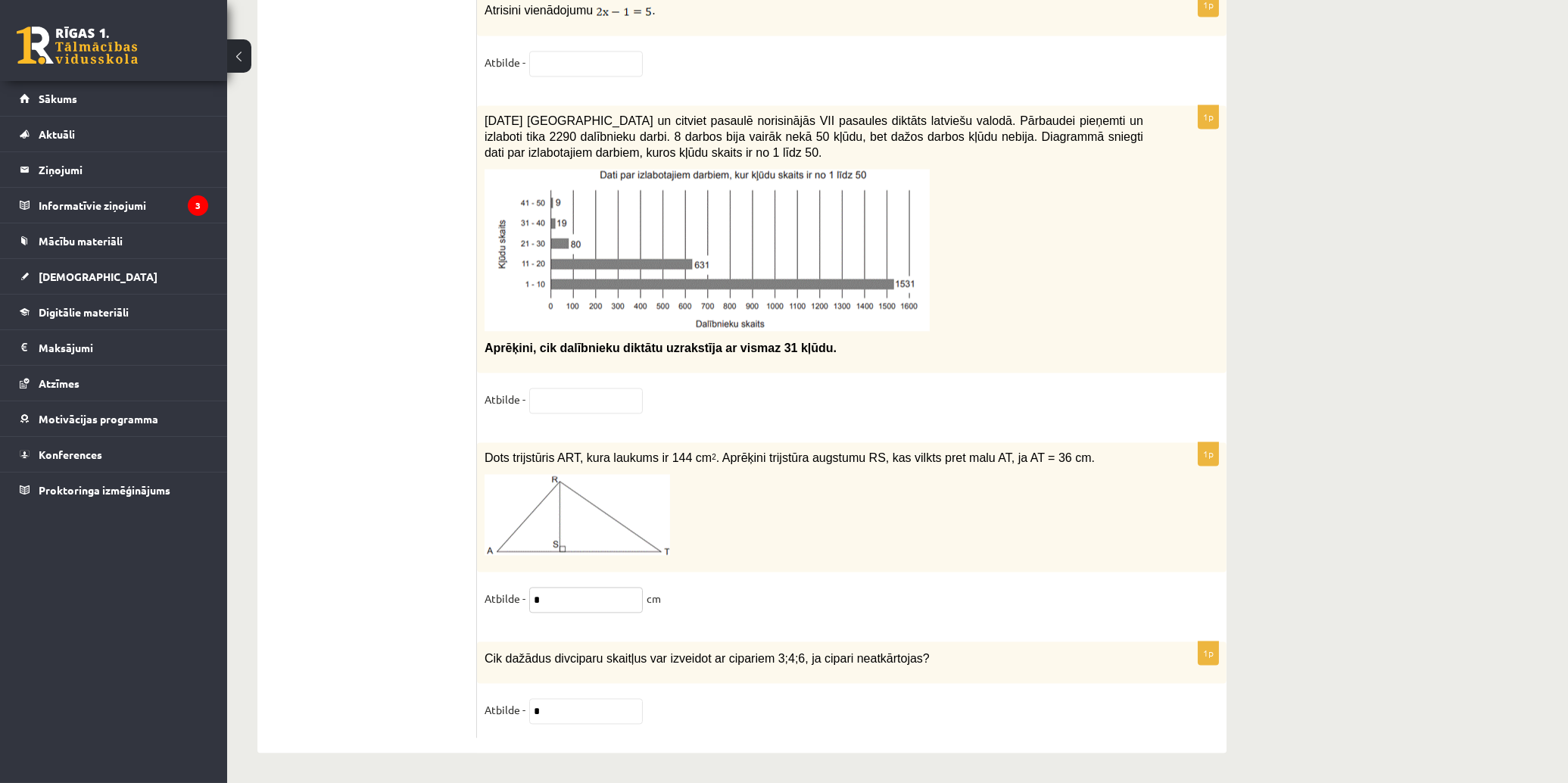
click at [566, 604] on input "*" at bounding box center [586, 600] width 113 height 26
click at [562, 700] on input "*" at bounding box center [586, 711] width 113 height 26
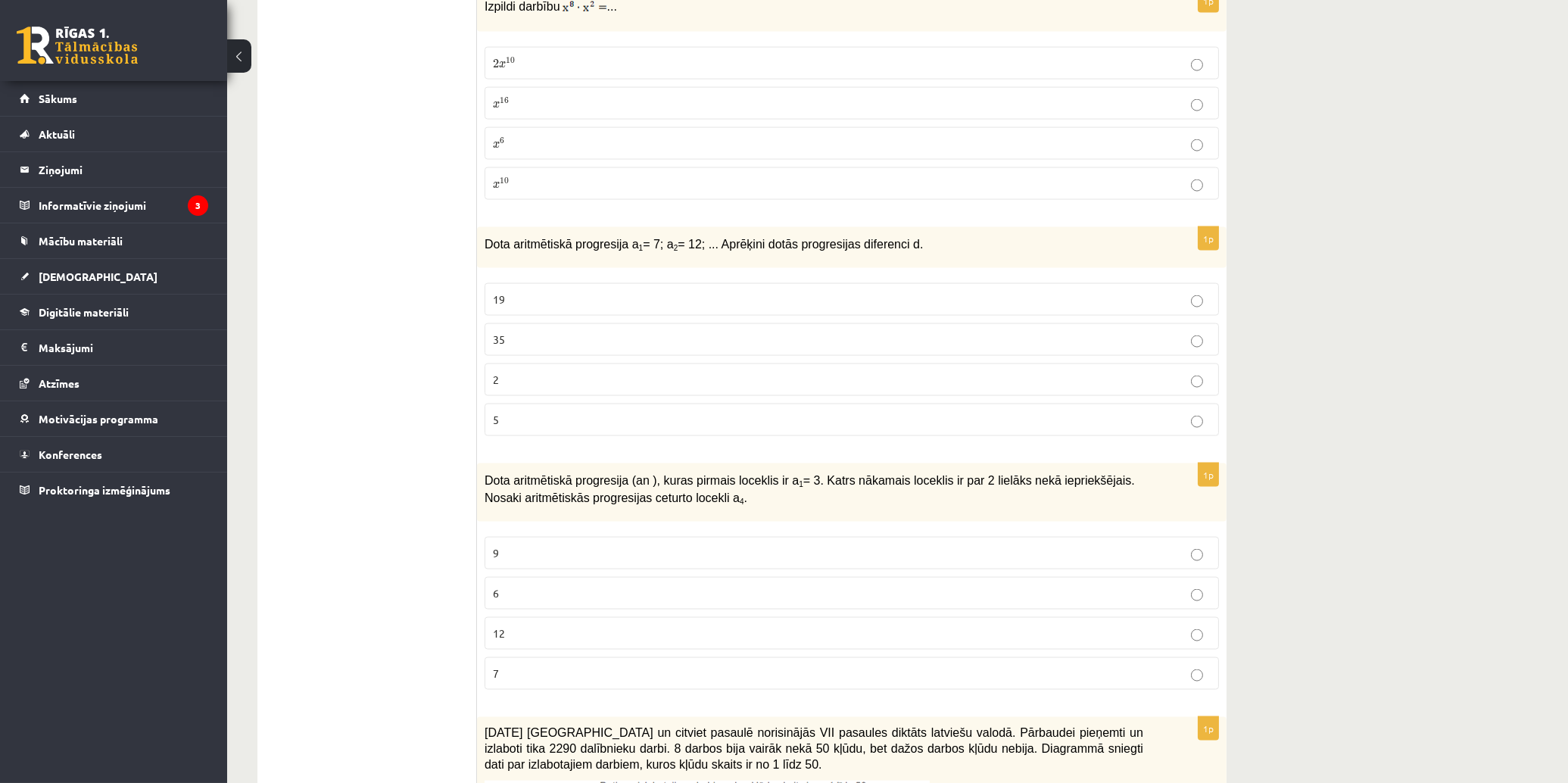
scroll to position [5720, 0]
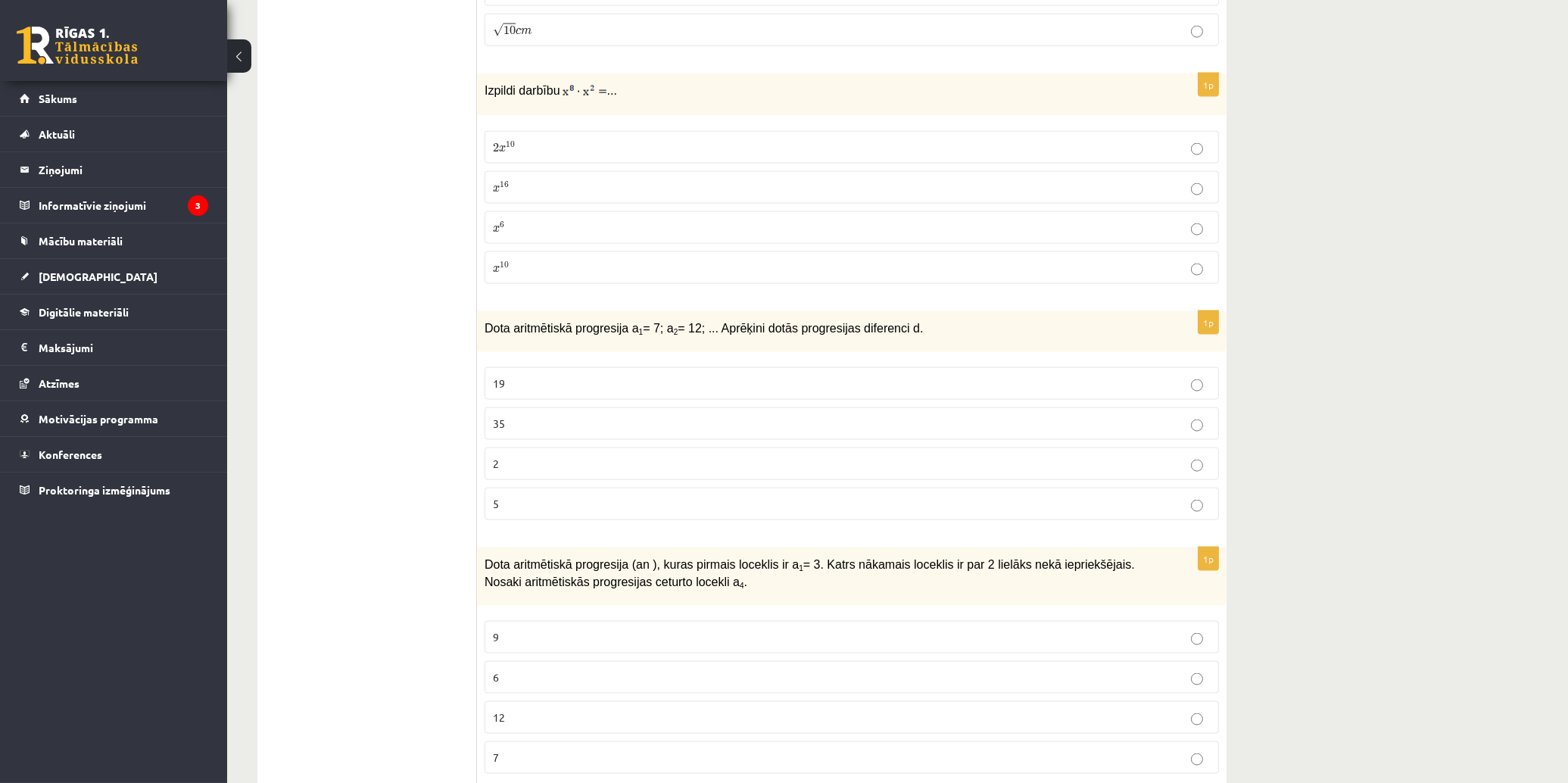
click at [619, 260] on p "x 10 x 10" at bounding box center [851, 268] width 718 height 16
click at [1068, 505] on label "5" at bounding box center [851, 503] width 734 height 33
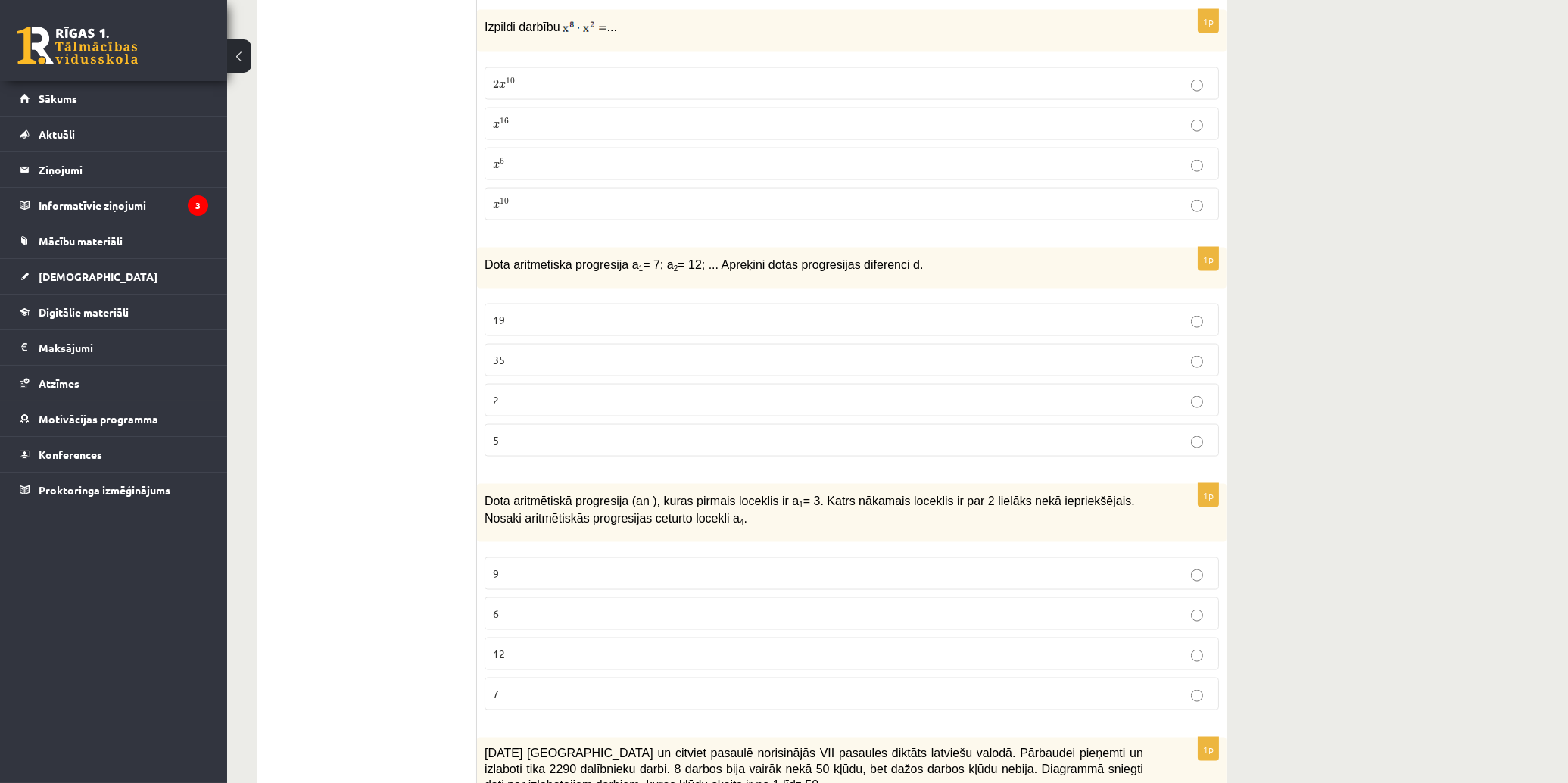
scroll to position [5888, 0]
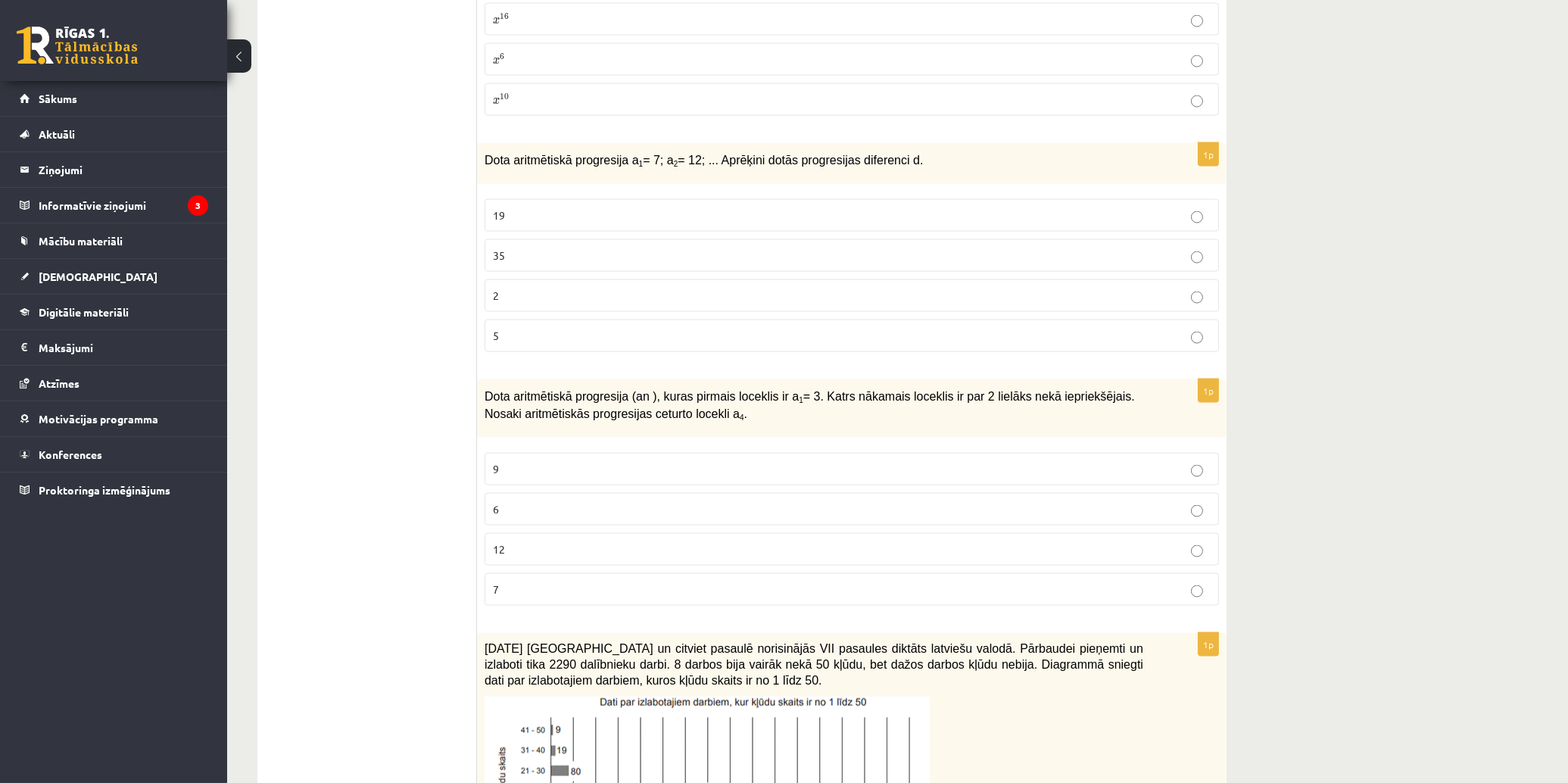
click at [740, 467] on label "9" at bounding box center [851, 469] width 734 height 33
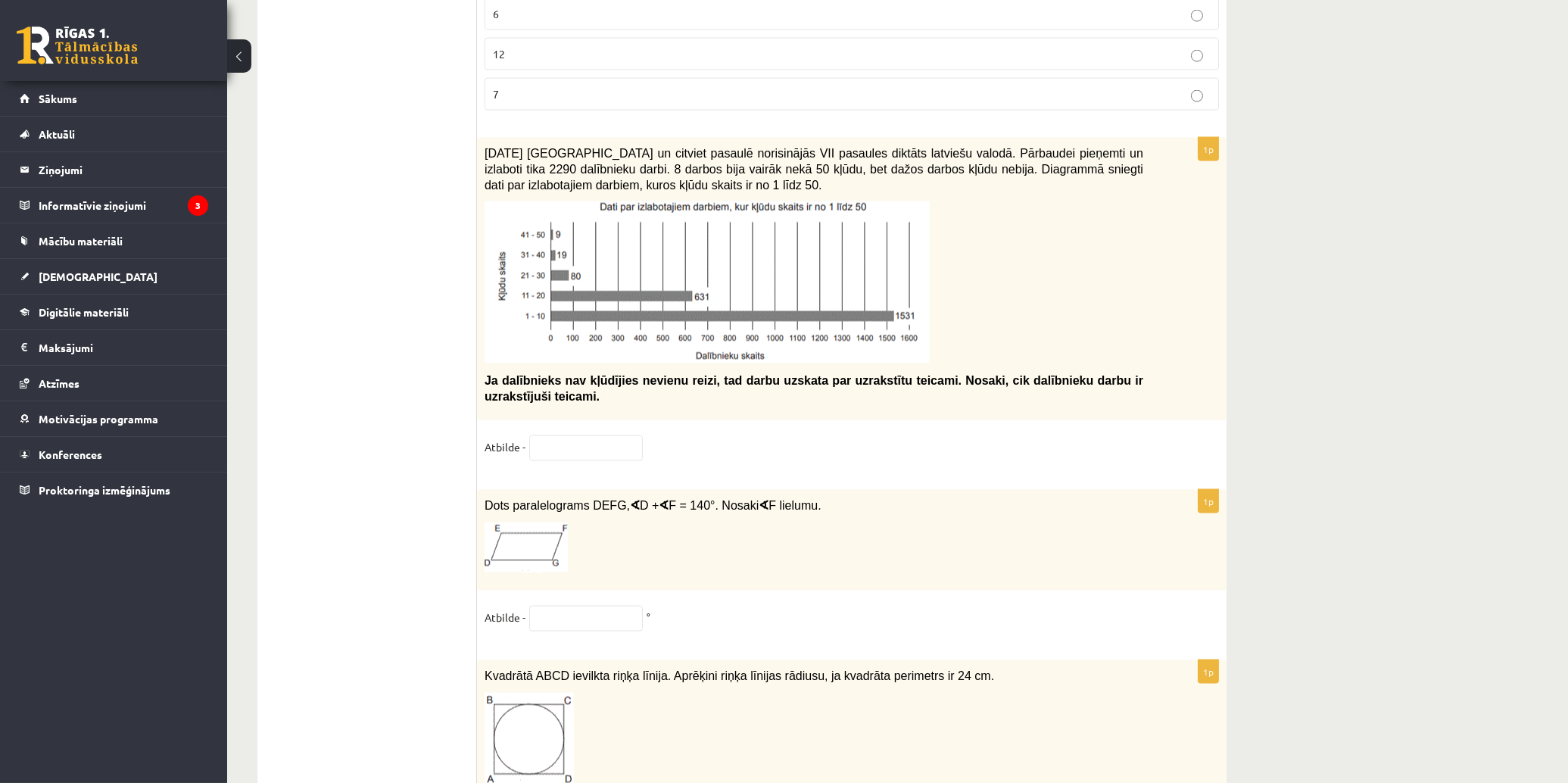
scroll to position [6478, 0]
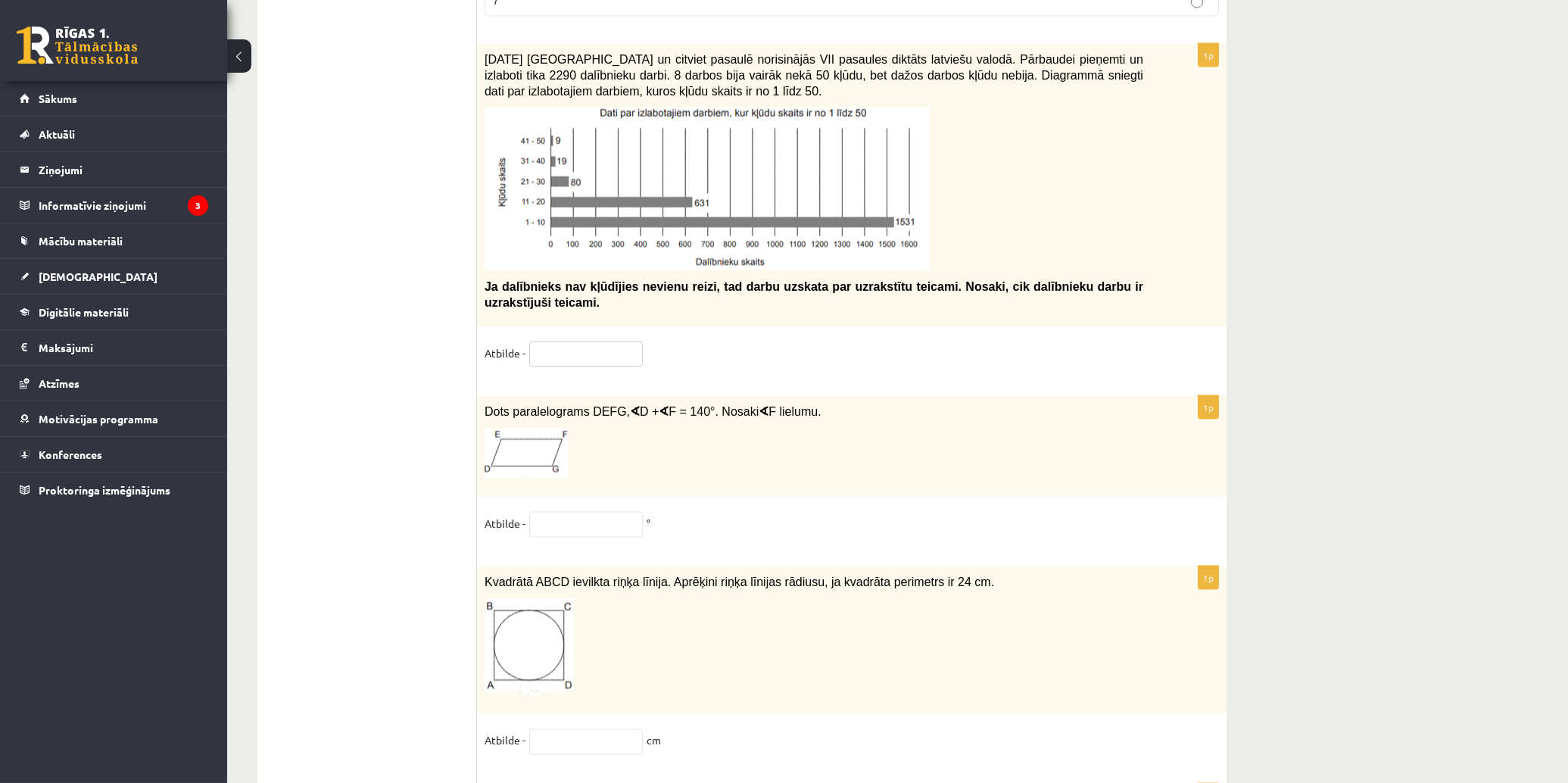
click at [623, 342] on input "text" at bounding box center [586, 355] width 113 height 26
type input "**"
click at [618, 520] on input "text" at bounding box center [586, 525] width 113 height 26
type input "**"
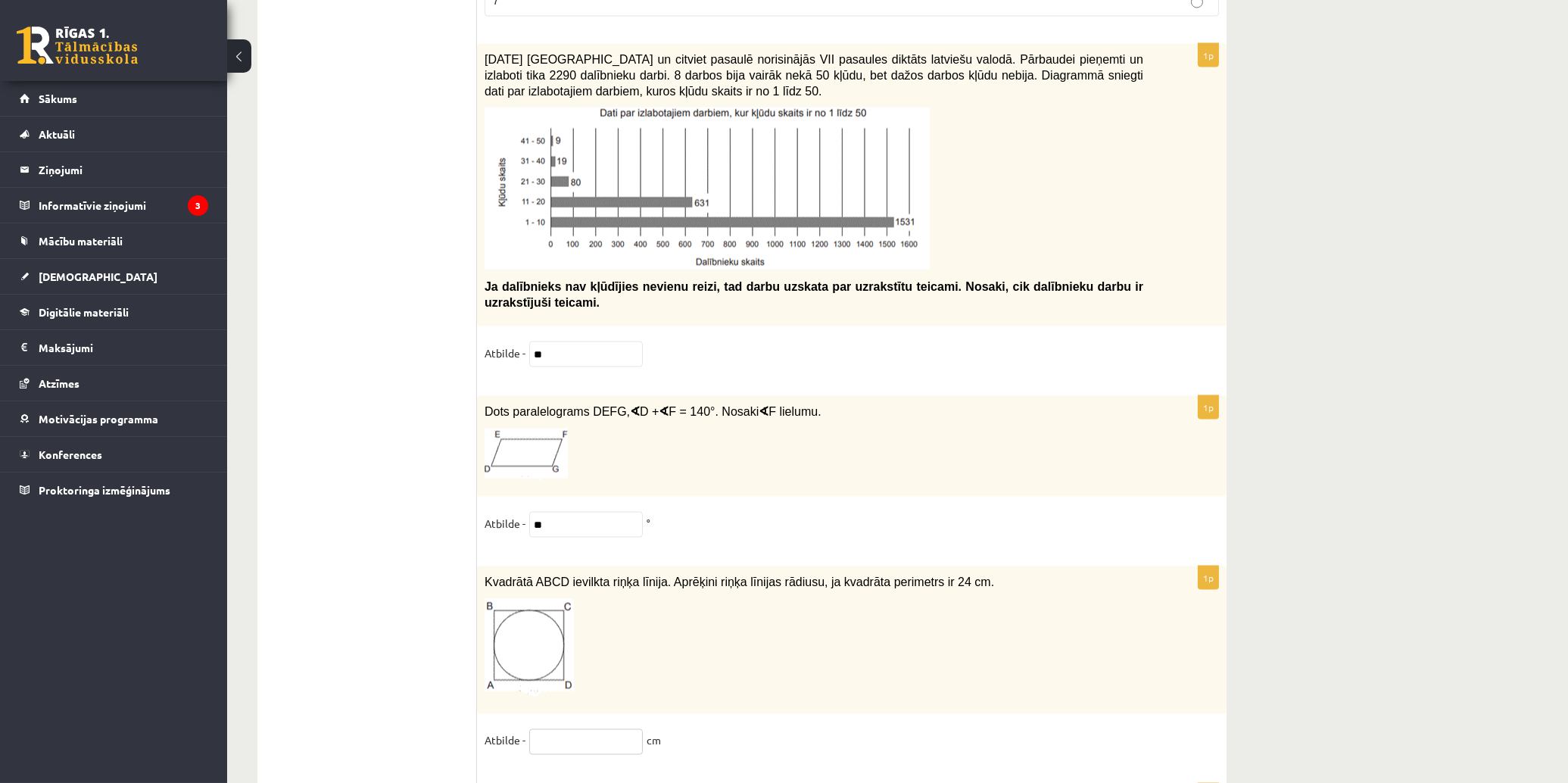
click at [542, 704] on input "text" at bounding box center [586, 743] width 113 height 26
type input "*"
click at [912, 704] on fieldset "Atbilde - * cm" at bounding box center [851, 746] width 734 height 32
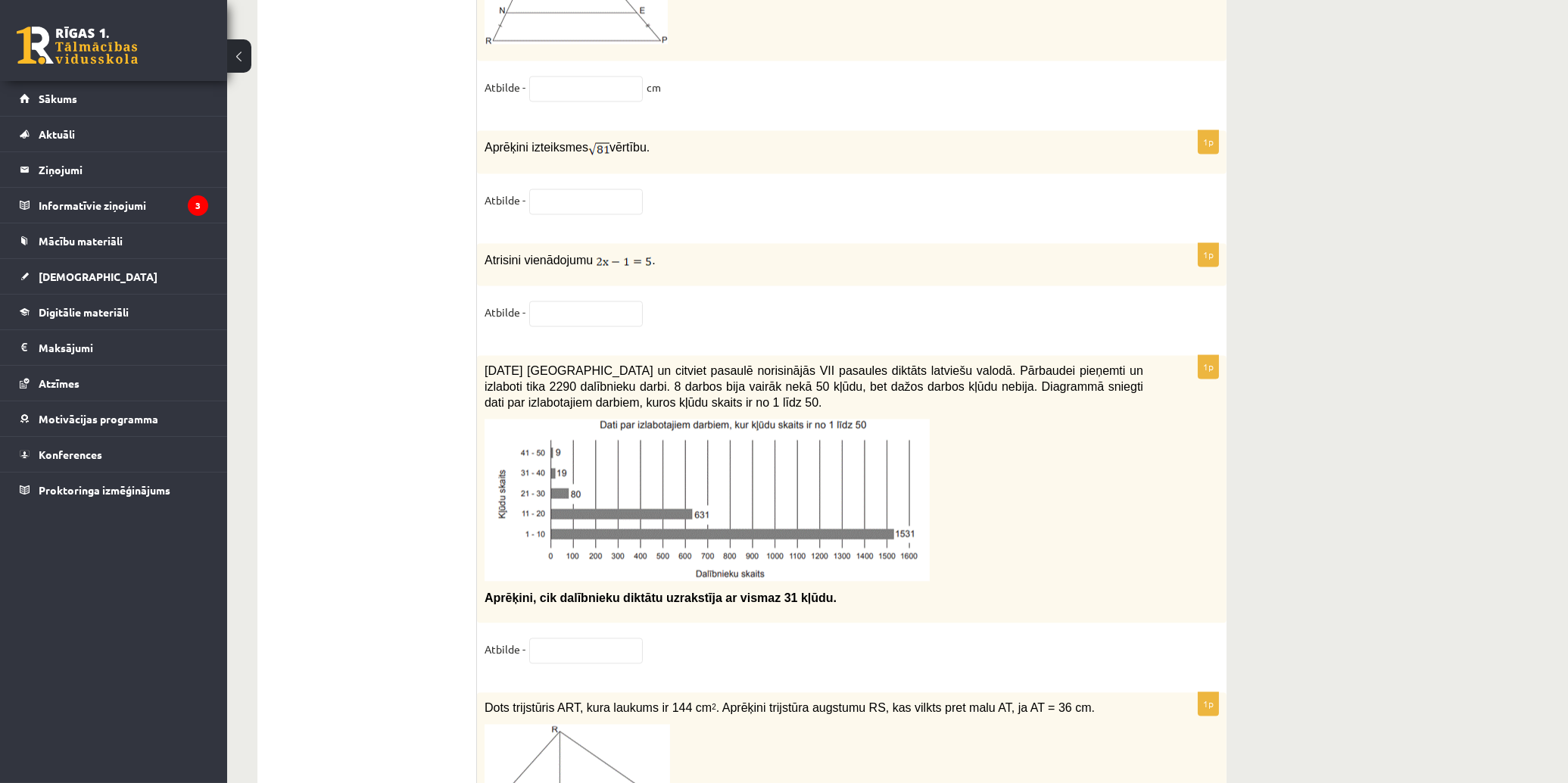
scroll to position [7319, 0]
click at [600, 301] on input "text" at bounding box center [586, 313] width 113 height 26
type input "*"
click at [619, 642] on input "text" at bounding box center [586, 650] width 113 height 26
type input "*"
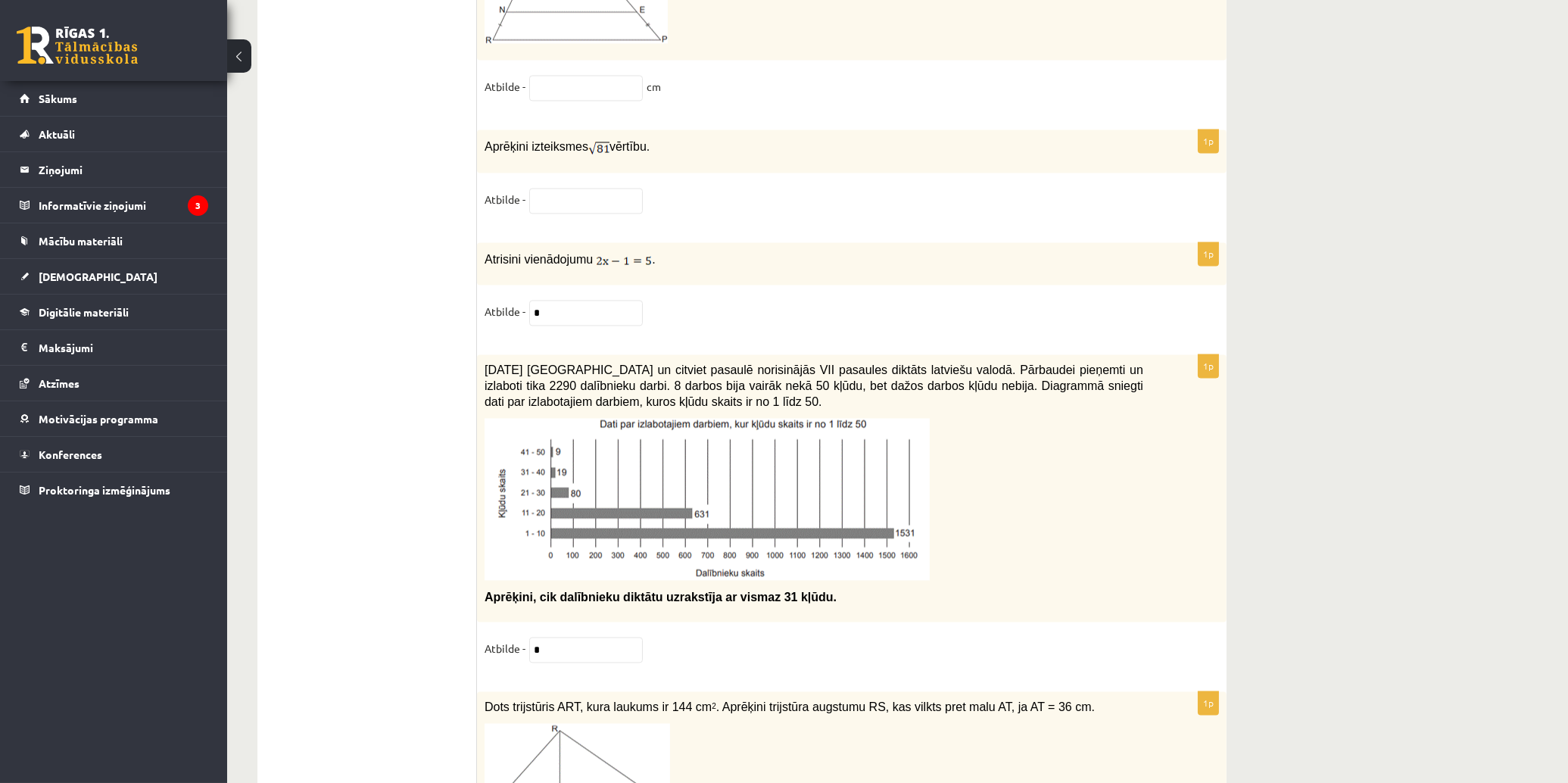
click at [860, 617] on div "2021. gada 27. novembrī Latvijā un citviet pasaulē norisinājās VII pasaules dik…" at bounding box center [850, 488] width 749 height 267
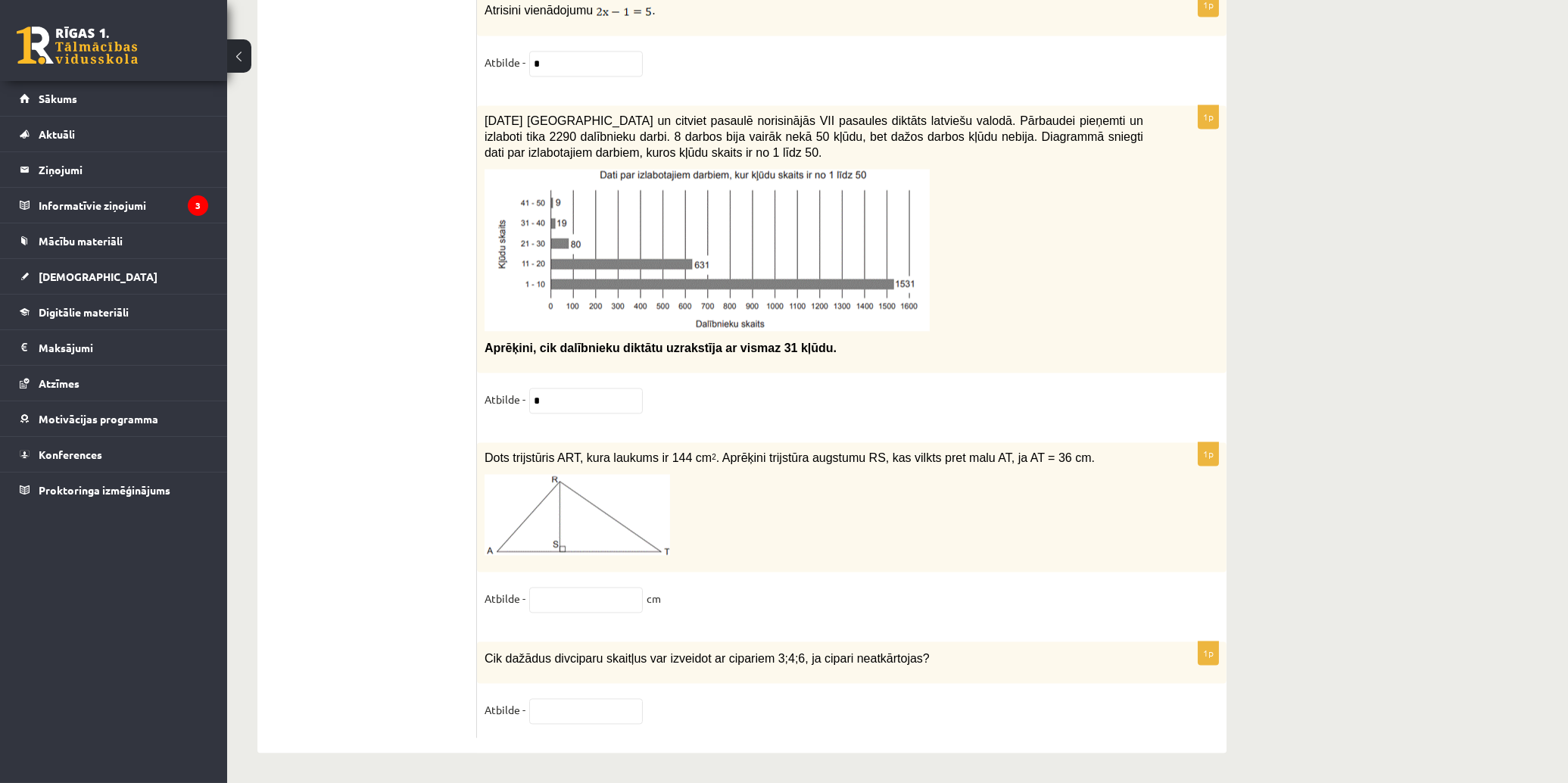
scroll to position [7571, 0]
click at [592, 392] on input "*" at bounding box center [586, 401] width 113 height 26
